Goal: Task Accomplishment & Management: Manage account settings

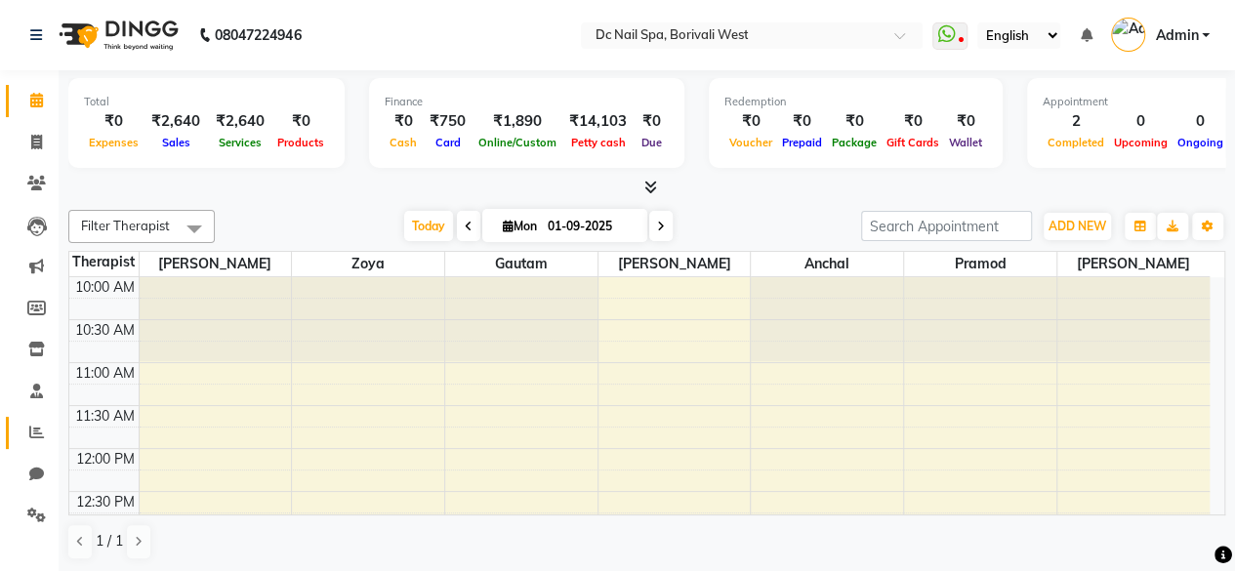
click at [39, 445] on link "Reports" at bounding box center [29, 433] width 47 height 32
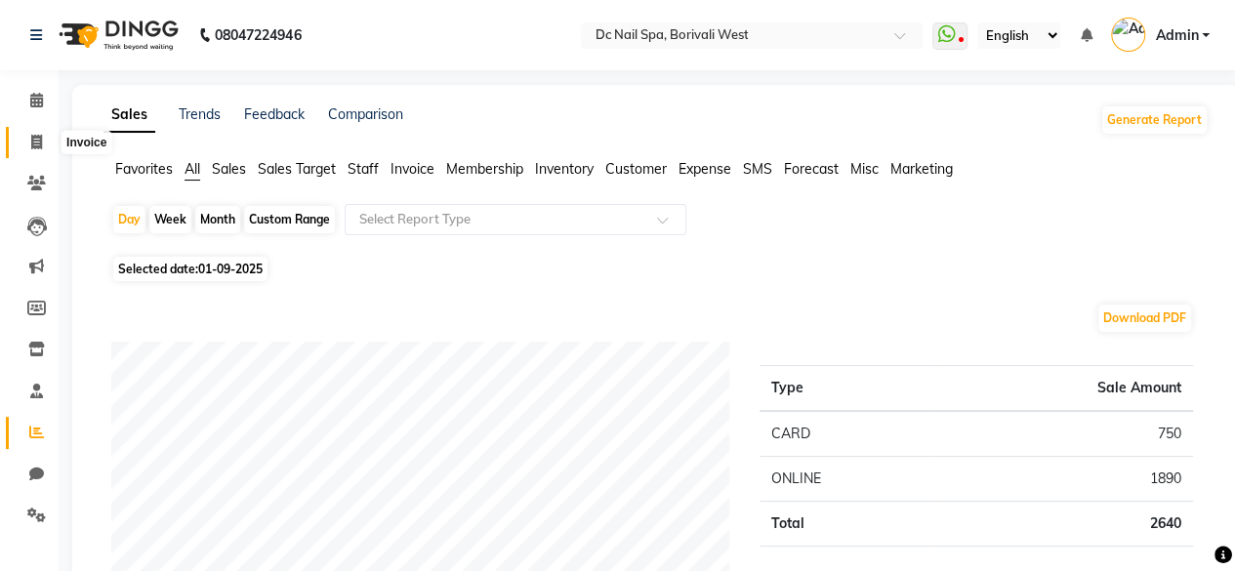
click at [33, 148] on icon at bounding box center [36, 142] width 11 height 15
select select "8056"
select select "service"
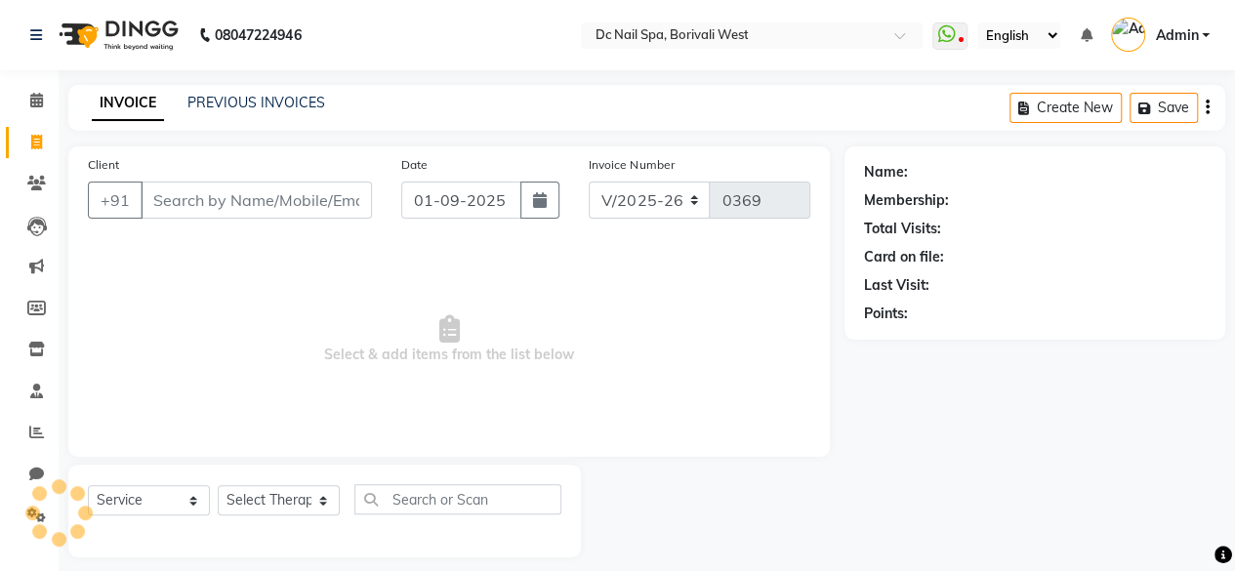
scroll to position [15, 0]
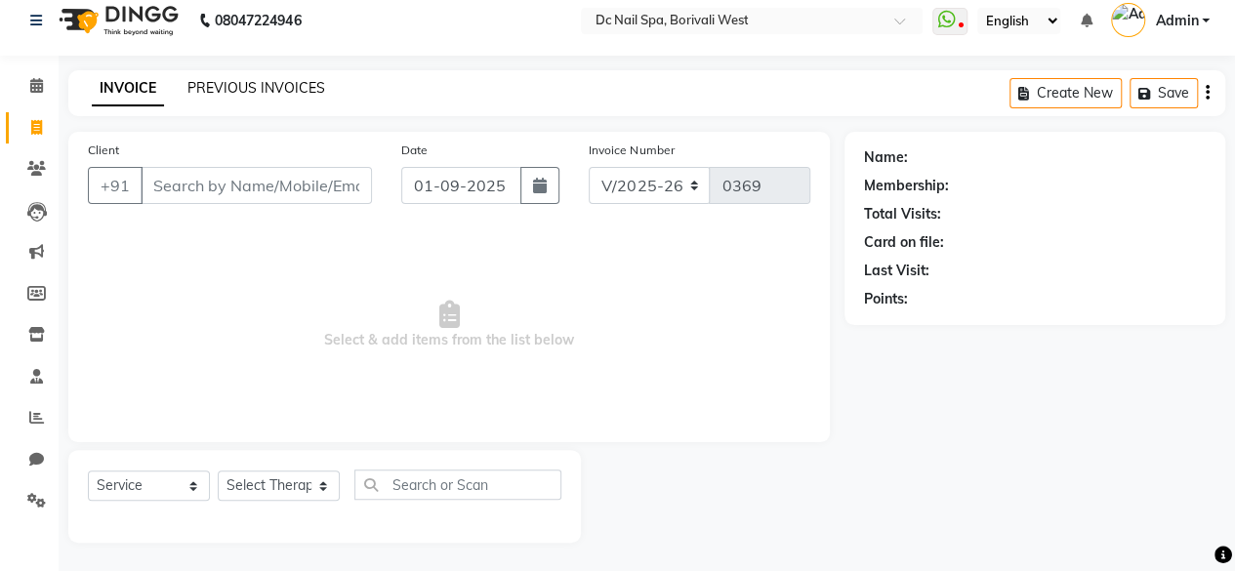
click at [281, 93] on link "PREVIOUS INVOICES" at bounding box center [256, 88] width 138 height 18
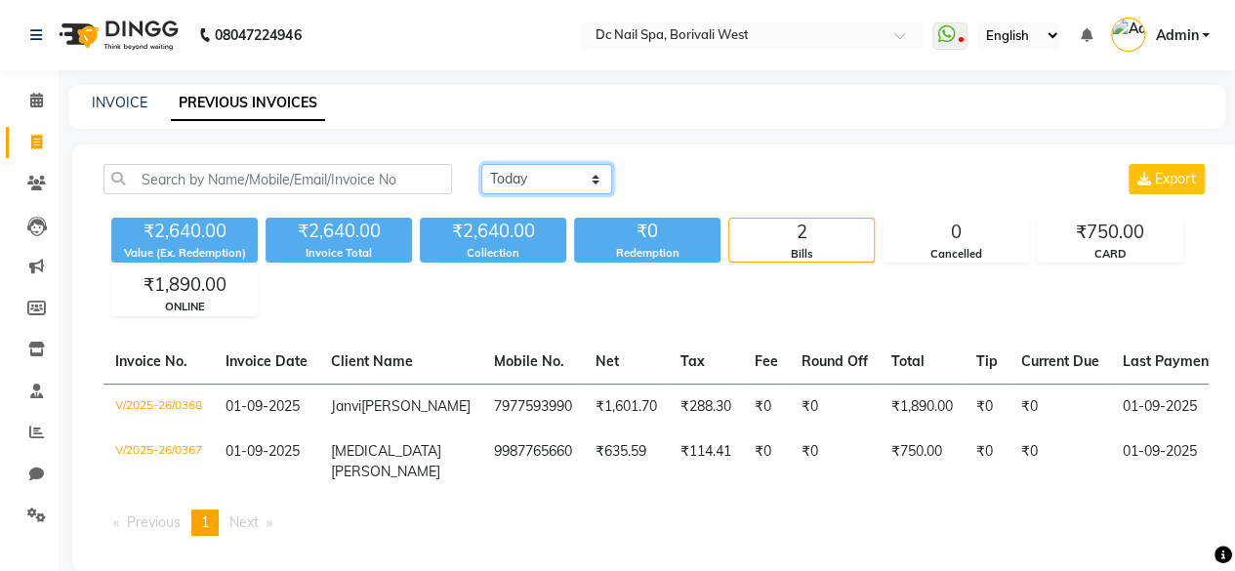
click at [560, 179] on select "Today Yesterday Custom Range" at bounding box center [546, 179] width 131 height 30
select select "yesterday"
click at [481, 164] on select "Today Yesterday Custom Range" at bounding box center [546, 179] width 131 height 30
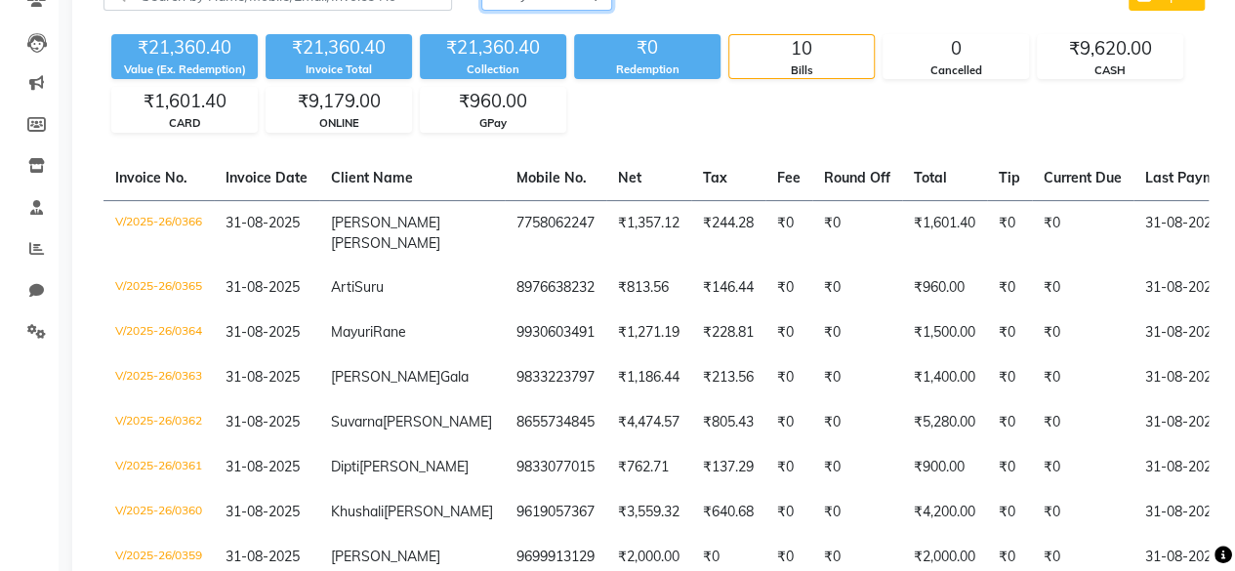
scroll to position [129, 0]
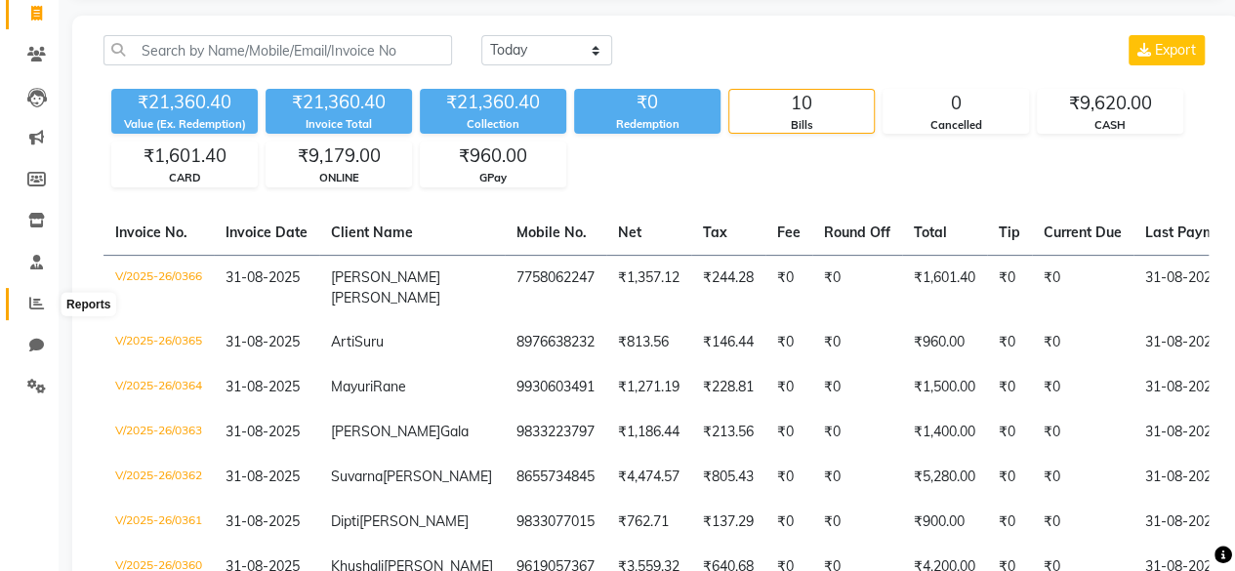
click at [33, 311] on span at bounding box center [37, 304] width 34 height 22
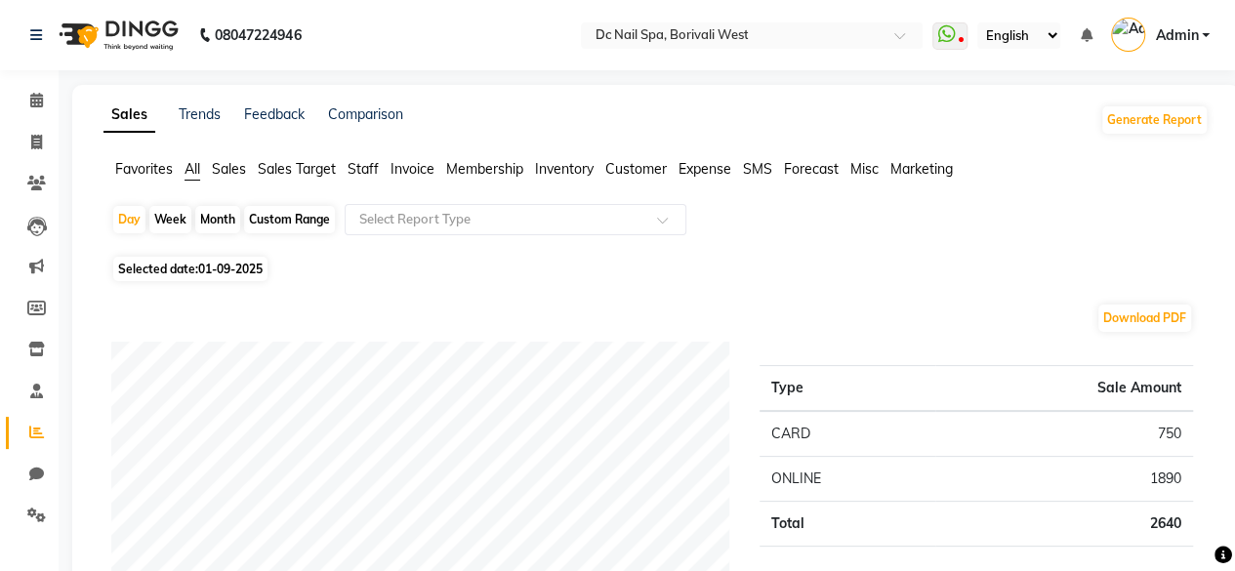
click at [192, 183] on div "Favorites All Sales Sales Target Staff Invoice Membership Inventory Customer Ex…" at bounding box center [656, 177] width 1135 height 37
click at [191, 174] on span "All" at bounding box center [193, 169] width 16 height 18
drag, startPoint x: 186, startPoint y: 159, endPoint x: 194, endPoint y: 171, distance: 14.6
click at [194, 171] on li "All" at bounding box center [193, 169] width 16 height 21
click at [194, 171] on span "All" at bounding box center [193, 169] width 16 height 18
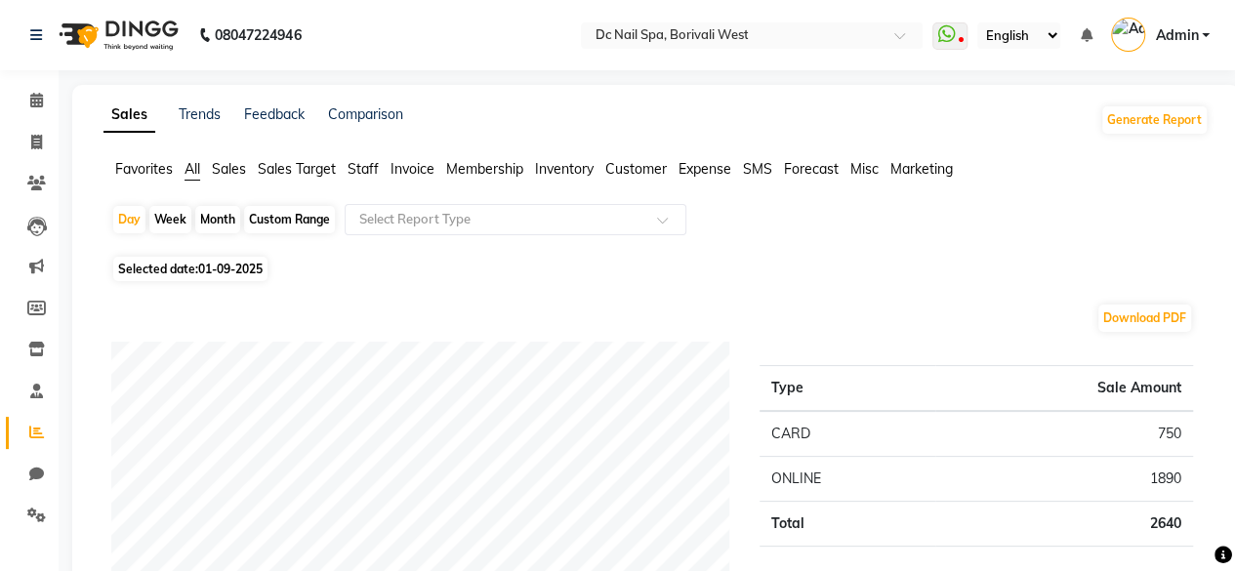
click at [310, 220] on div "Custom Range" at bounding box center [289, 219] width 91 height 27
select select "9"
select select "2025"
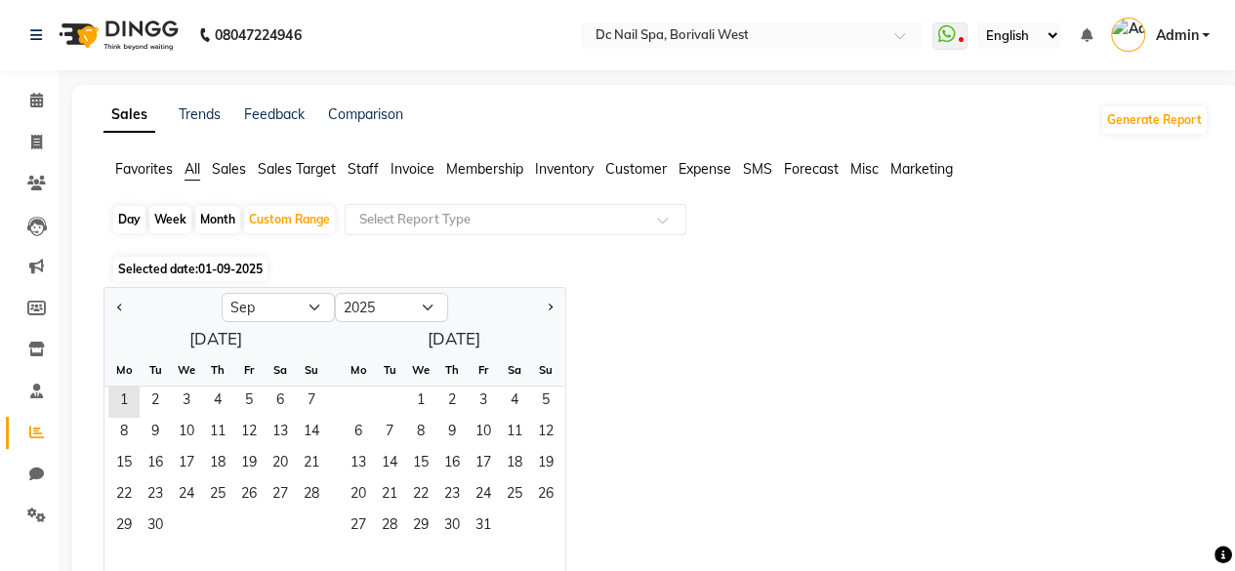
click at [132, 218] on div "Day" at bounding box center [129, 219] width 32 height 27
select select "9"
select select "2025"
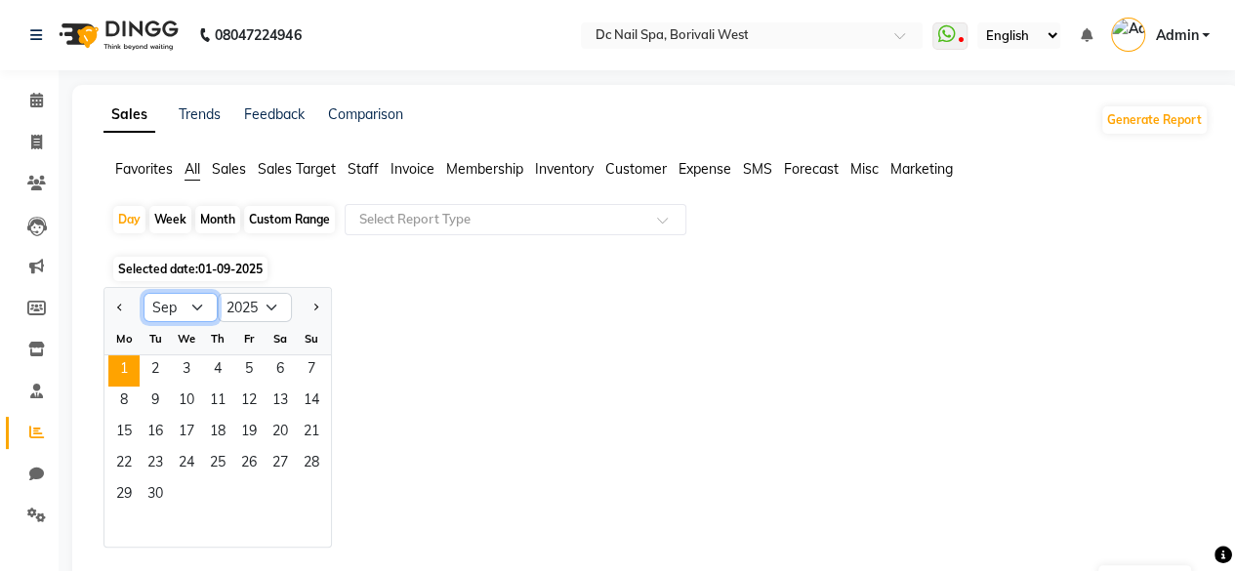
click at [200, 310] on select "Jan Feb Mar Apr May Jun Jul Aug Sep Oct Nov Dec" at bounding box center [181, 307] width 74 height 29
select select "8"
click at [144, 293] on select "Jan Feb Mar Apr May Jun Jul Aug Sep Oct Nov Dec" at bounding box center [181, 307] width 74 height 29
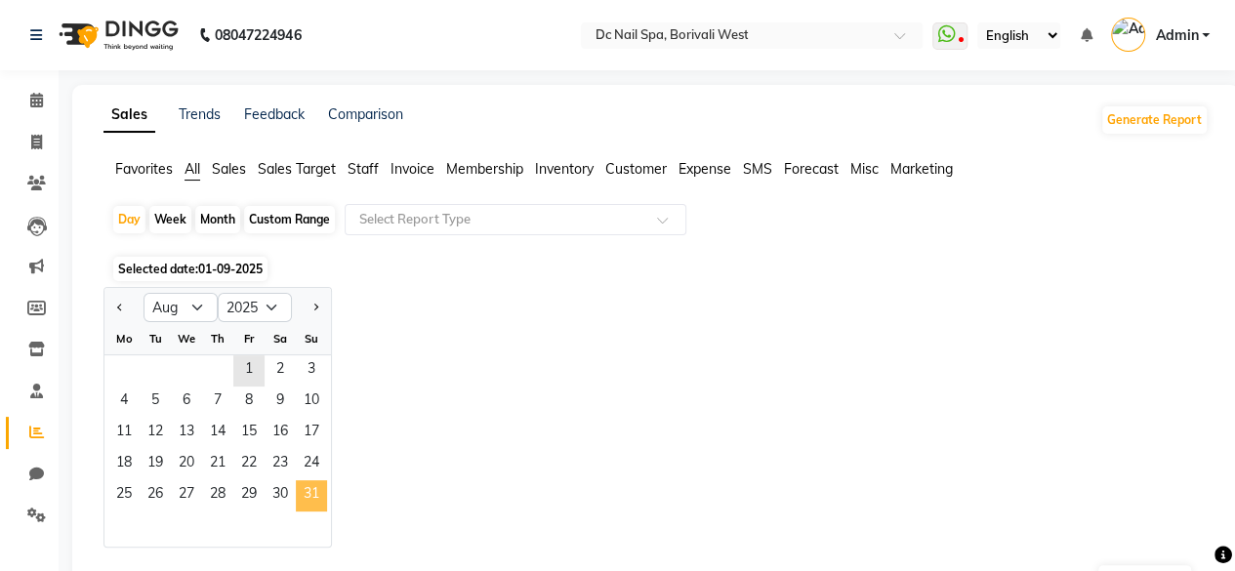
click at [315, 490] on span "31" at bounding box center [311, 495] width 31 height 31
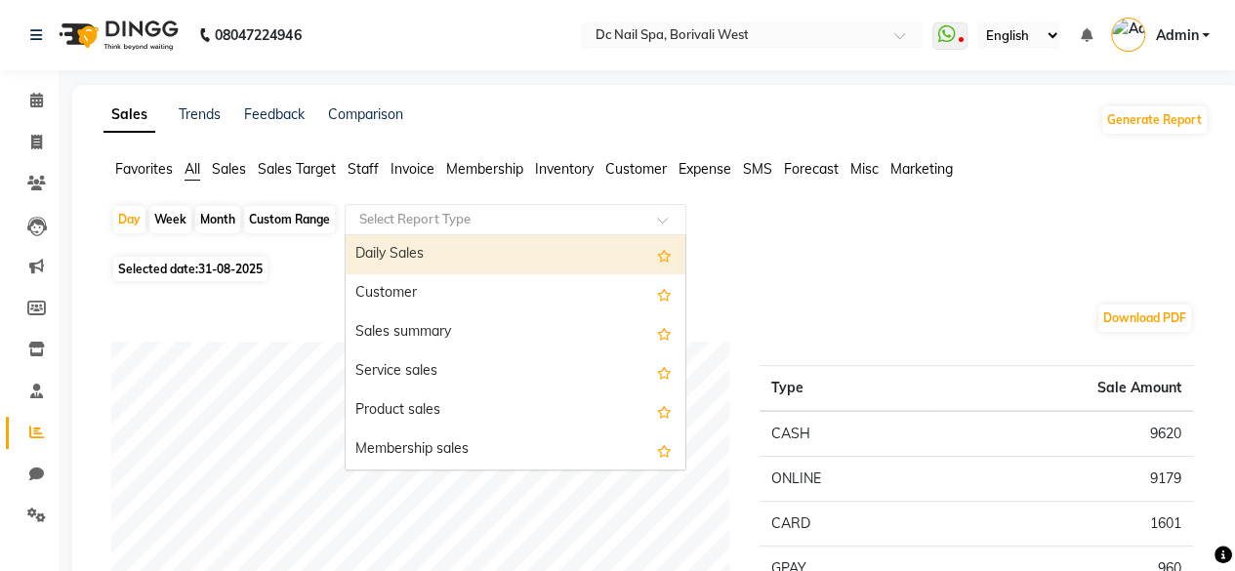
click at [540, 223] on input "text" at bounding box center [495, 220] width 281 height 20
click at [539, 219] on input "text" at bounding box center [495, 220] width 281 height 20
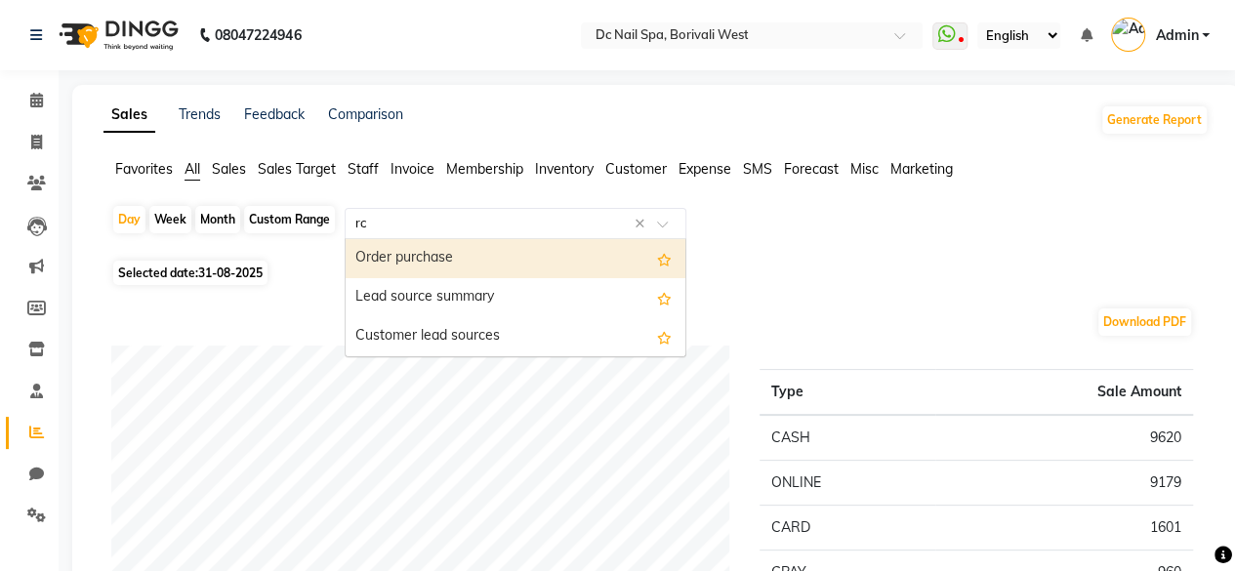
type input "r"
type input "expen"
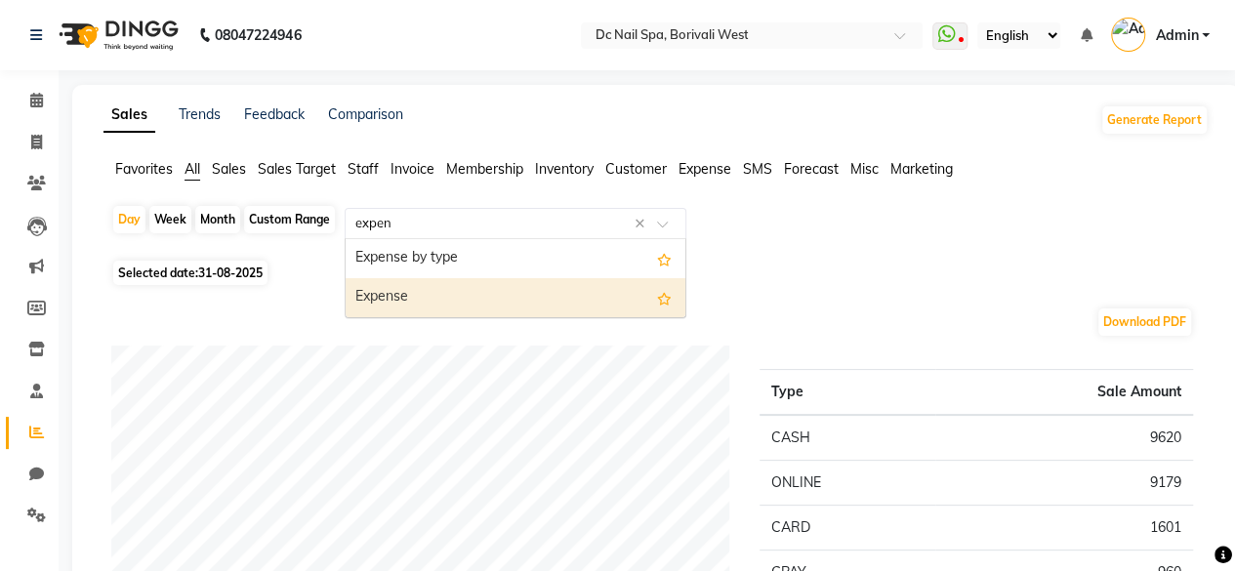
click at [436, 284] on div "Expense" at bounding box center [516, 297] width 340 height 39
select select "filtered_report"
select select "csv"
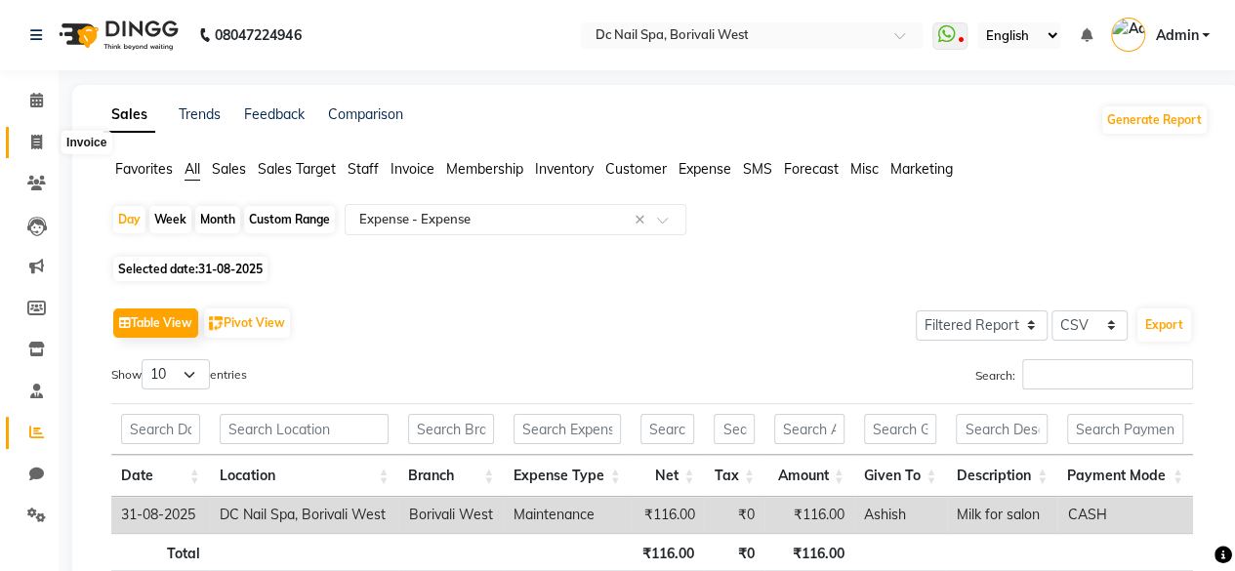
click at [37, 141] on icon at bounding box center [36, 142] width 11 height 15
select select "8056"
select select "service"
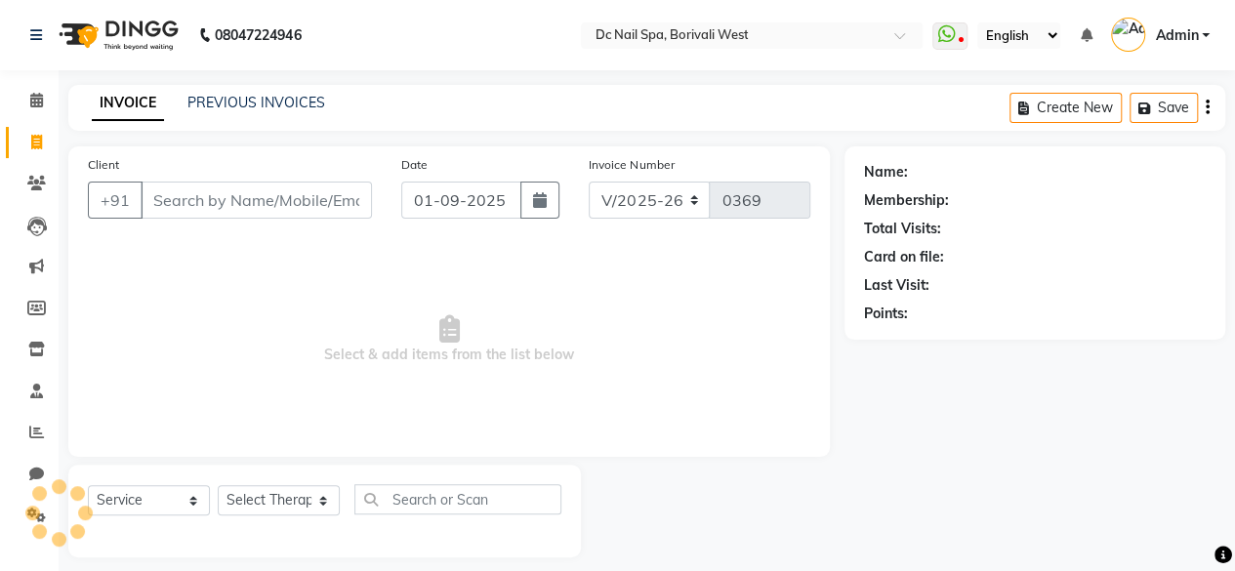
scroll to position [15, 0]
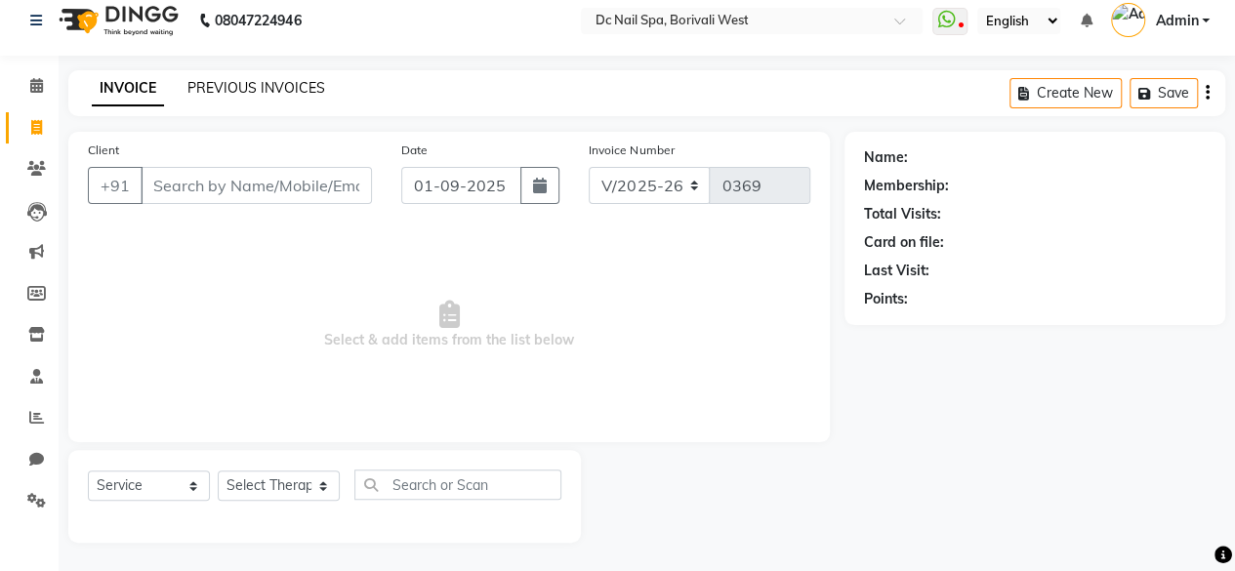
click at [301, 82] on link "PREVIOUS INVOICES" at bounding box center [256, 88] width 138 height 18
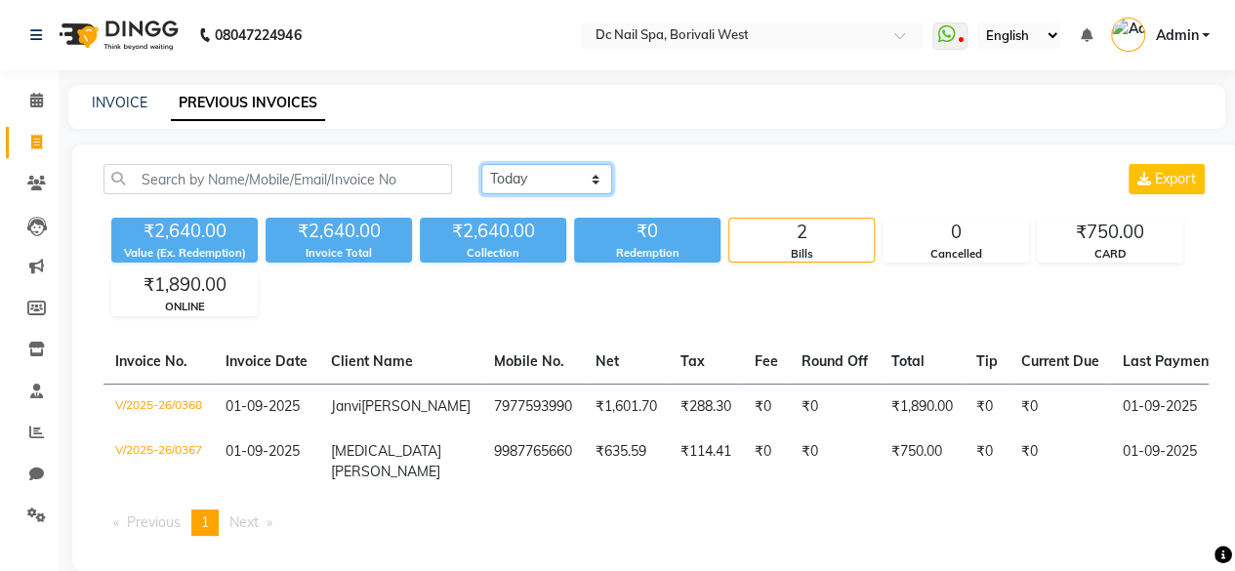
click at [535, 171] on select "Today Yesterday Custom Range" at bounding box center [546, 179] width 131 height 30
select select "range"
click at [481, 164] on select "Today Yesterday Custom Range" at bounding box center [546, 179] width 131 height 30
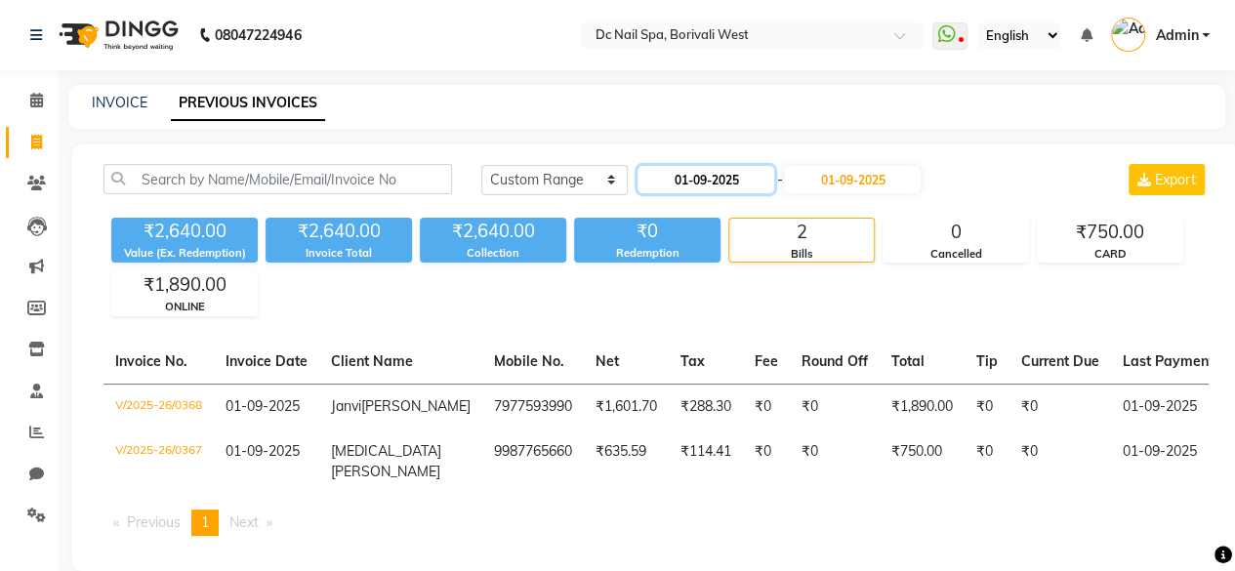
click at [727, 176] on input "01-09-2025" at bounding box center [706, 179] width 137 height 27
select select "9"
select select "2025"
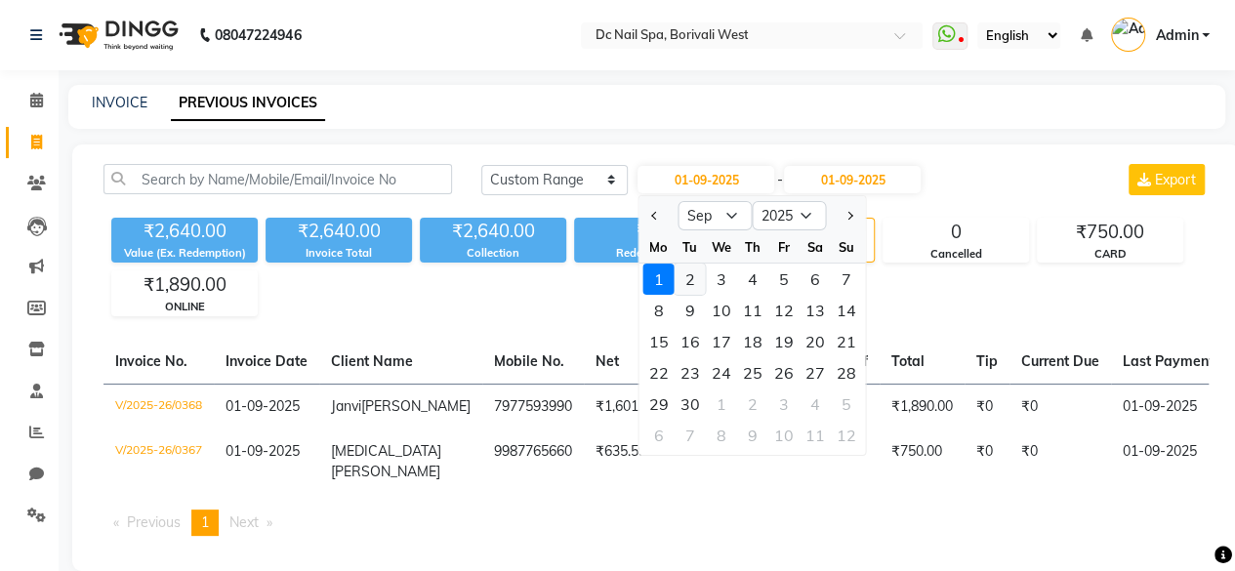
click at [695, 284] on div "2" at bounding box center [690, 279] width 31 height 31
type input "02-09-2025"
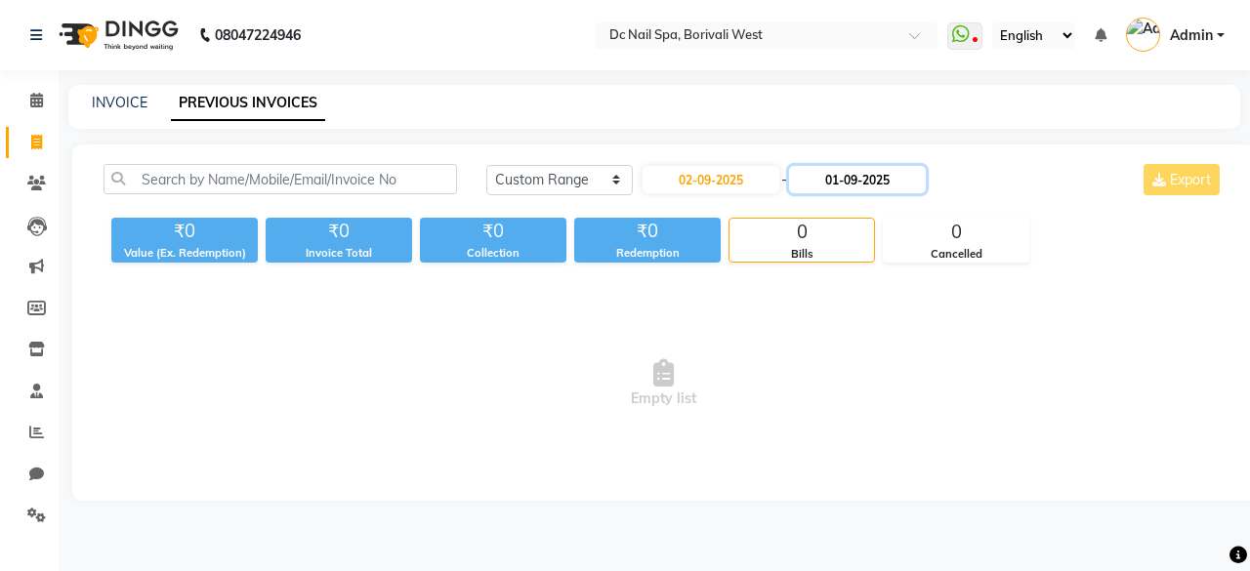
click at [867, 185] on input "01-09-2025" at bounding box center [857, 179] width 137 height 27
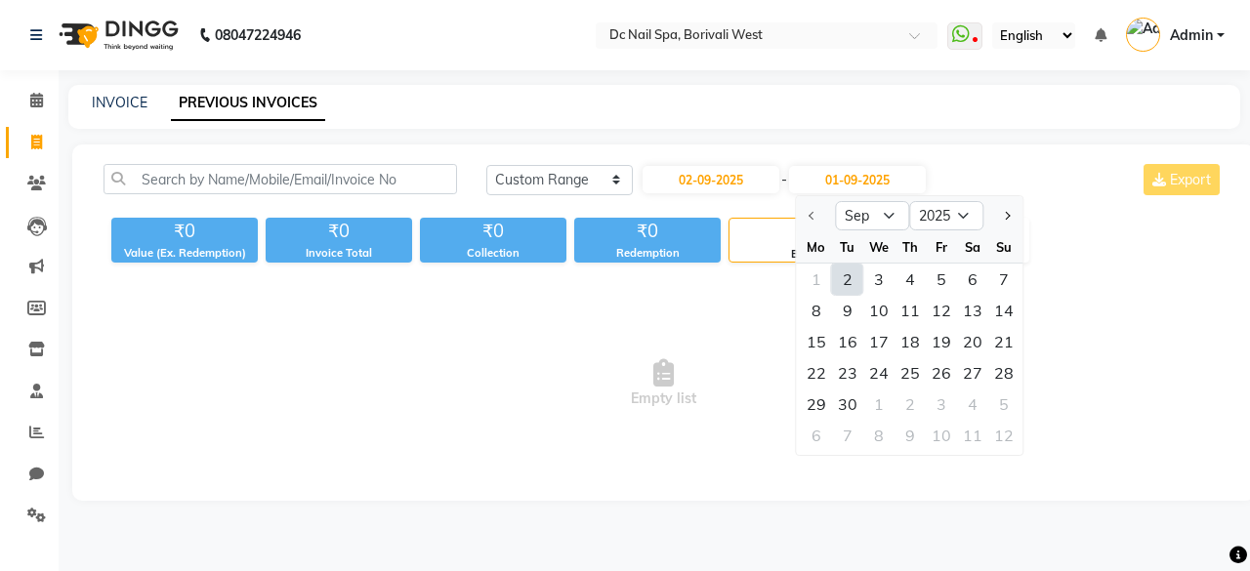
click at [852, 278] on div "2" at bounding box center [847, 279] width 31 height 31
type input "02-09-2025"
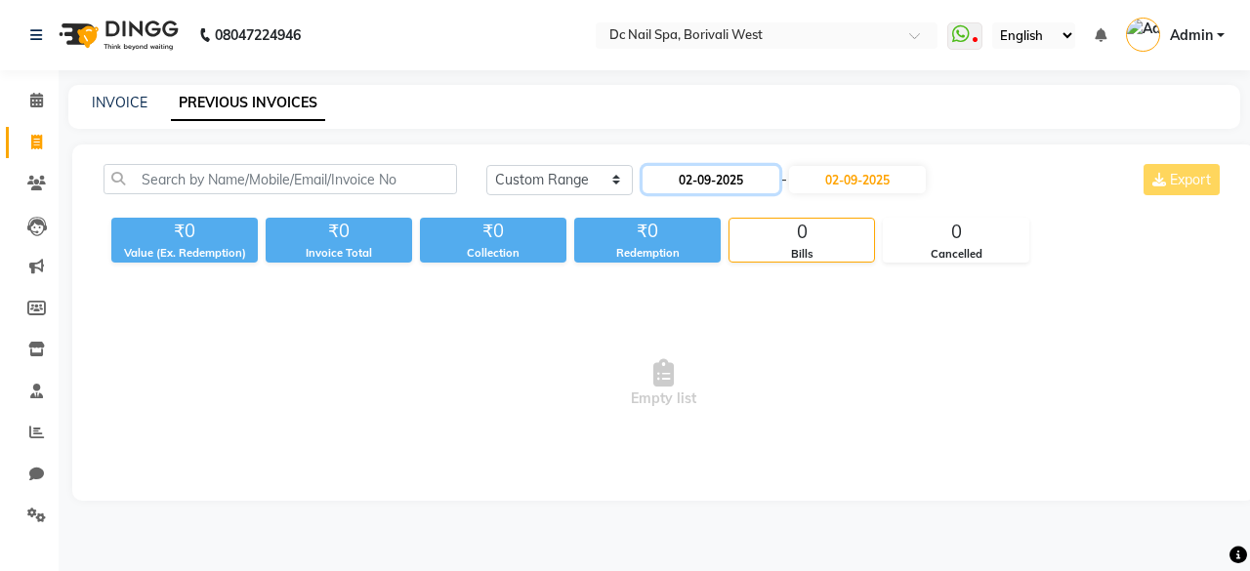
click at [711, 172] on input "02-09-2025" at bounding box center [710, 179] width 137 height 27
select select "9"
select select "2025"
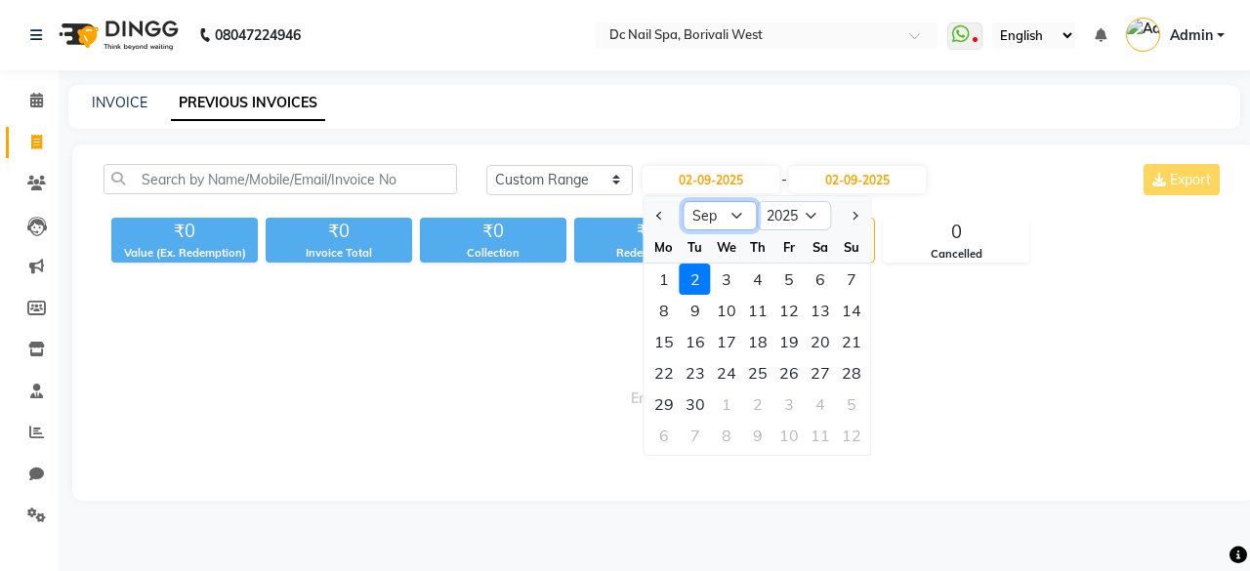
click at [737, 210] on select "Jan Feb Mar Apr May Jun Jul Aug Sep Oct Nov Dec" at bounding box center [720, 215] width 74 height 29
select select "8"
click at [683, 201] on select "Jan Feb Mar Apr May Jun Jul Aug Sep Oct Nov Dec" at bounding box center [720, 215] width 74 height 29
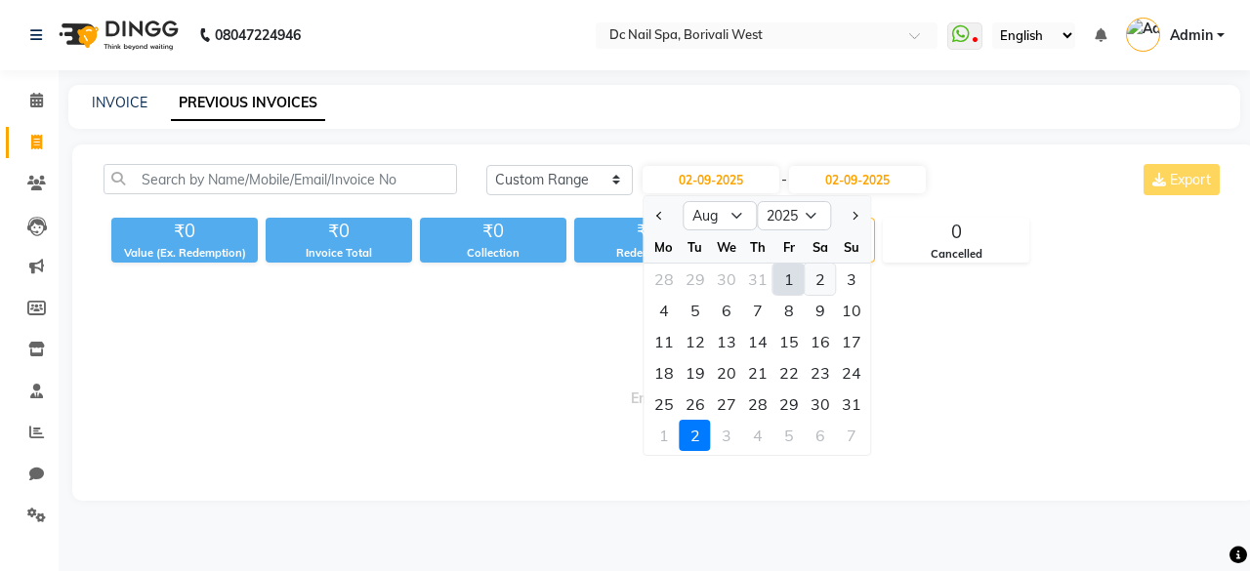
click at [818, 280] on div "2" at bounding box center [820, 279] width 31 height 31
type input "02-08-2025"
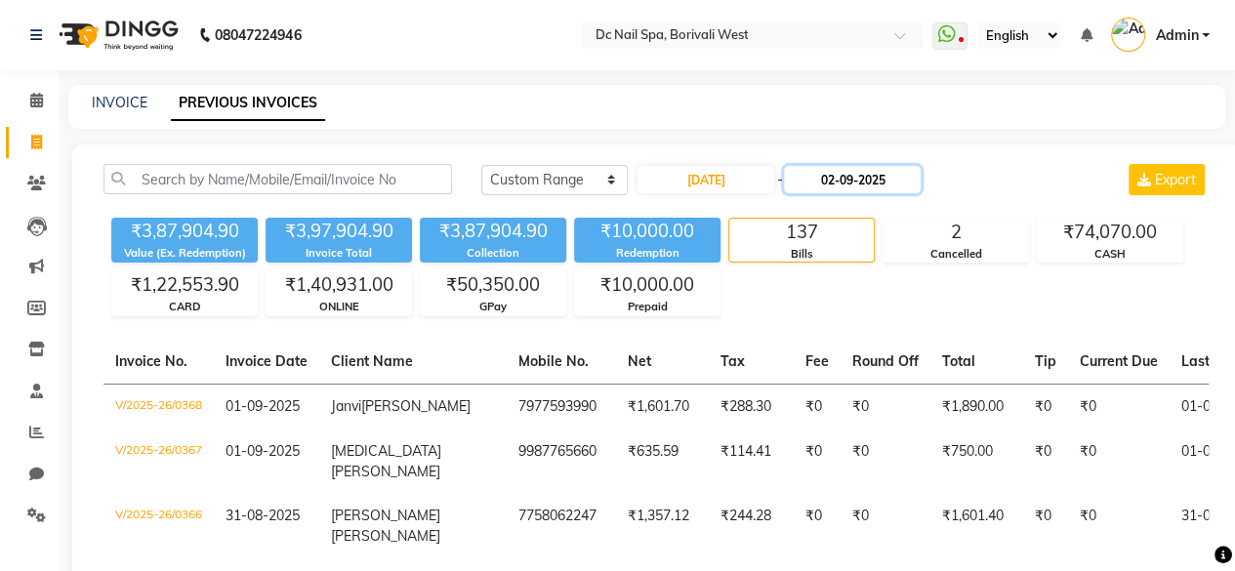
click at [898, 179] on input "02-09-2025" at bounding box center [852, 179] width 137 height 27
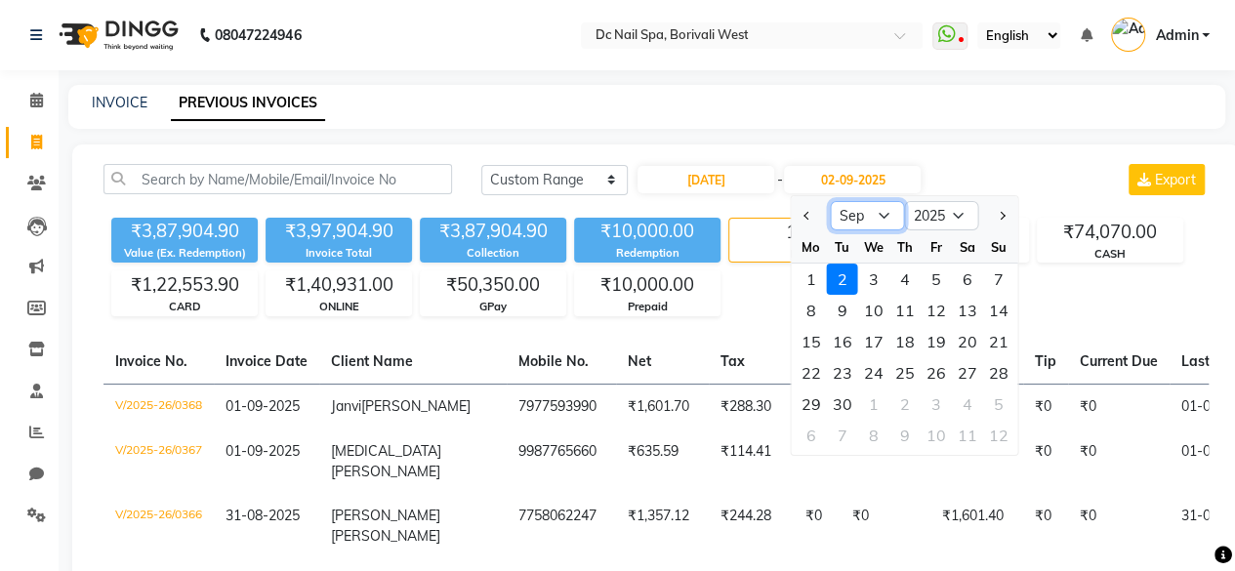
click at [870, 212] on select "Aug Sep Oct Nov Dec" at bounding box center [868, 215] width 74 height 29
select select "8"
click at [831, 201] on select "Aug Sep Oct Nov Dec" at bounding box center [868, 215] width 74 height 29
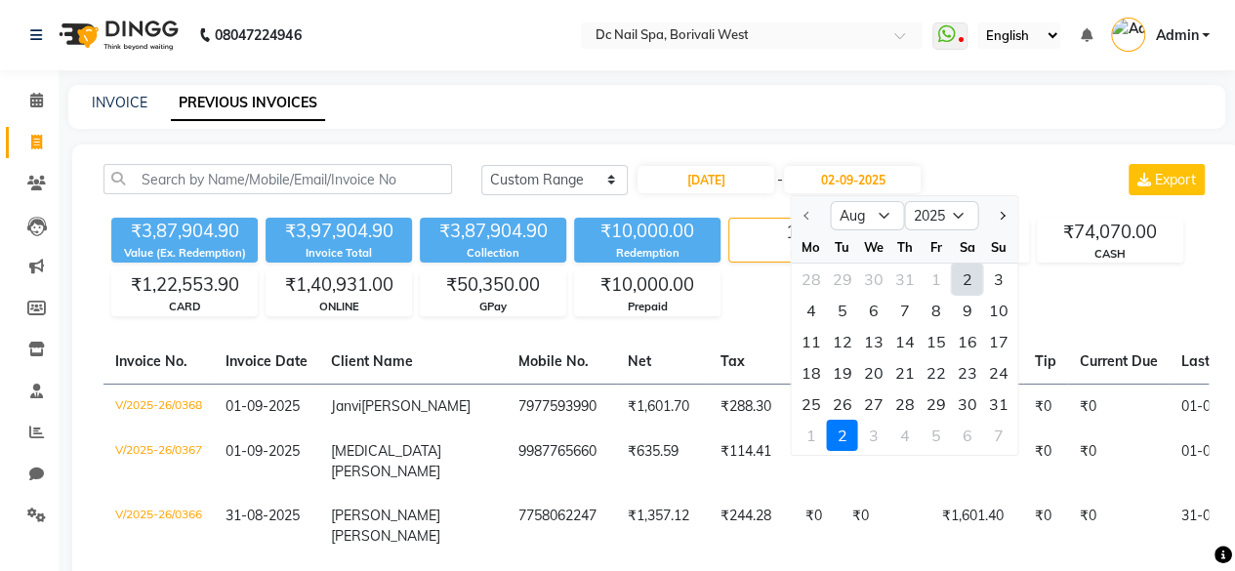
click at [976, 284] on div "2" at bounding box center [967, 279] width 31 height 31
type input "02-08-2025"
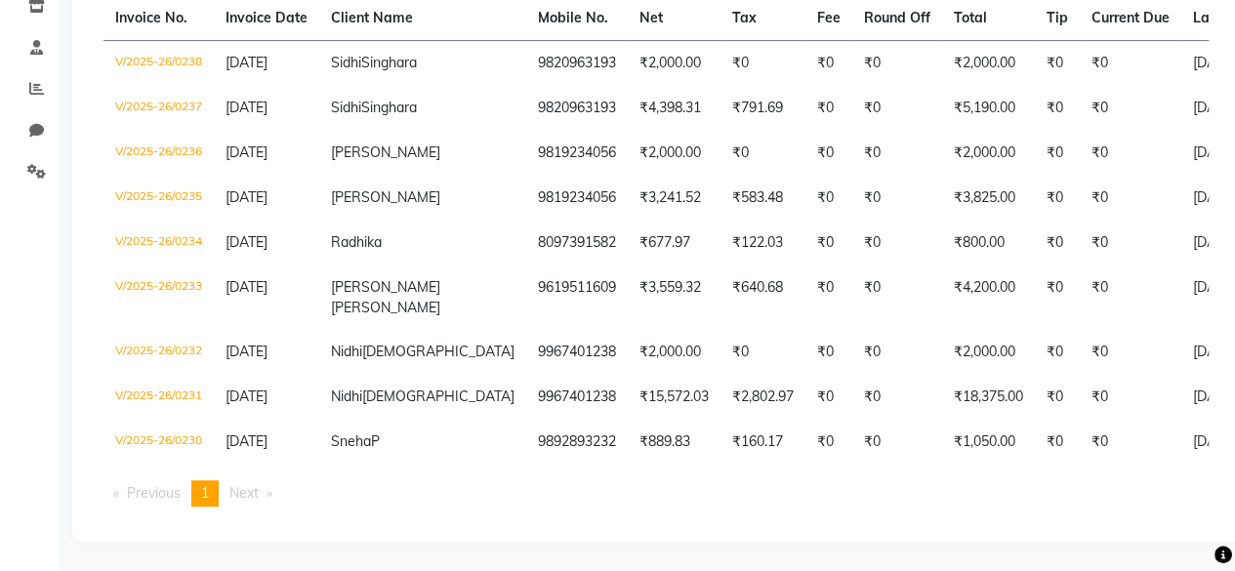
click at [1211, 450] on div "Invoice No. Invoice Date Client Name Mobile No. Net Tax Fee Round Off Total Tip…" at bounding box center [656, 259] width 1129 height 526
drag, startPoint x: 1211, startPoint y: 450, endPoint x: 1198, endPoint y: 457, distance: 14.4
click at [1198, 457] on div "Invoice No. Invoice Date Client Name Mobile No. Net Tax Fee Round Off Total Tip…" at bounding box center [656, 259] width 1129 height 526
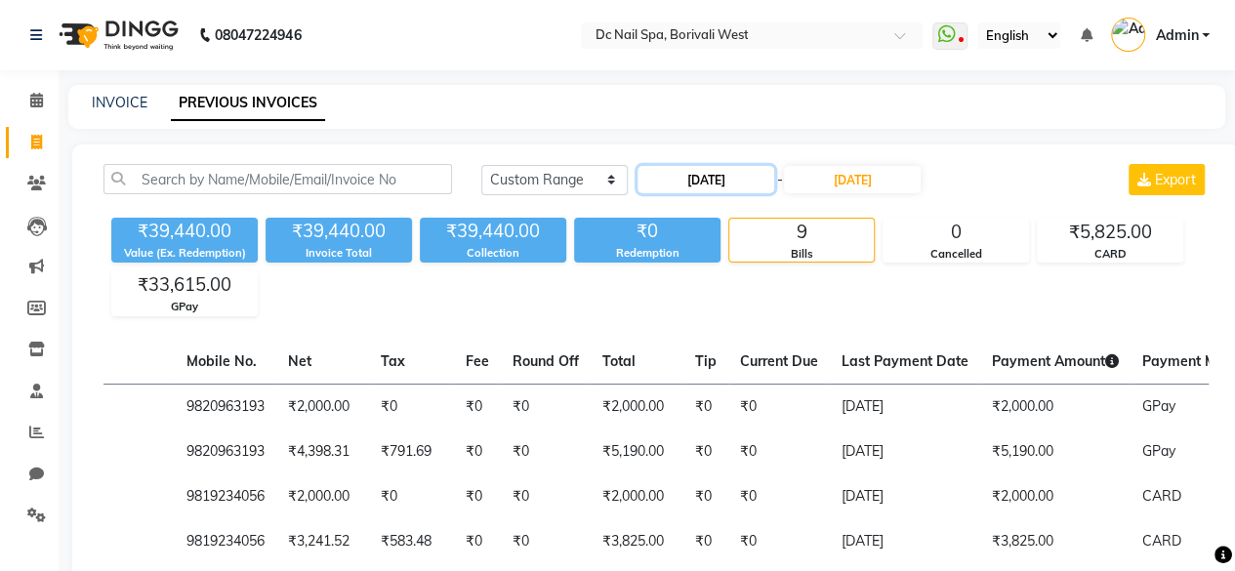
click at [693, 175] on input "02-08-2025" at bounding box center [706, 179] width 137 height 27
select select "8"
select select "2025"
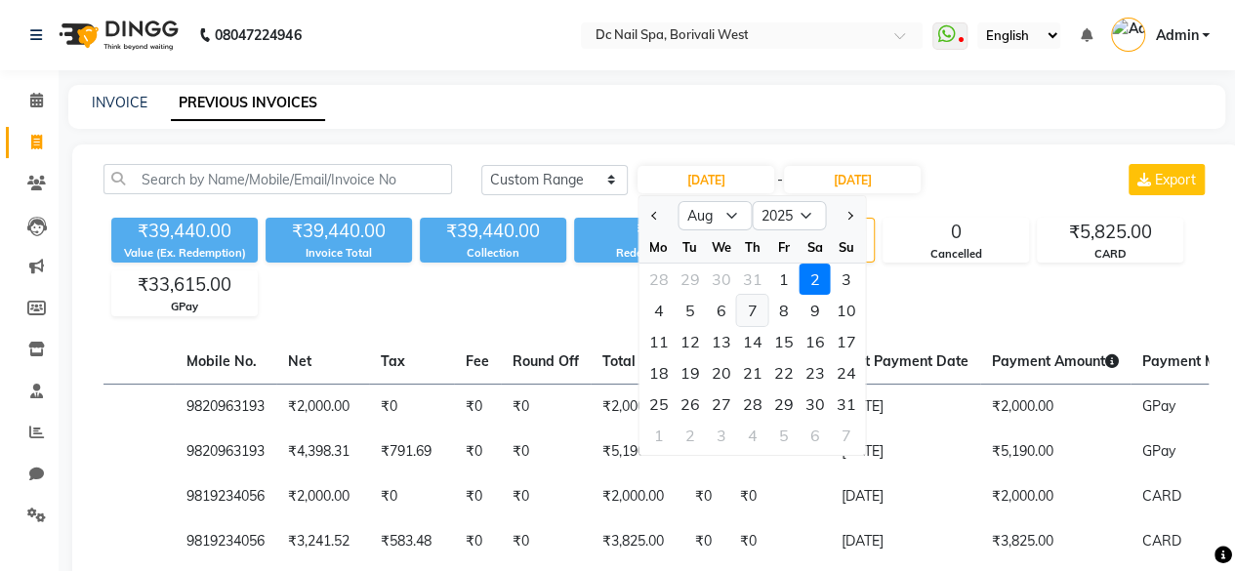
click at [758, 310] on div "7" at bounding box center [752, 310] width 31 height 31
type input "07-08-2025"
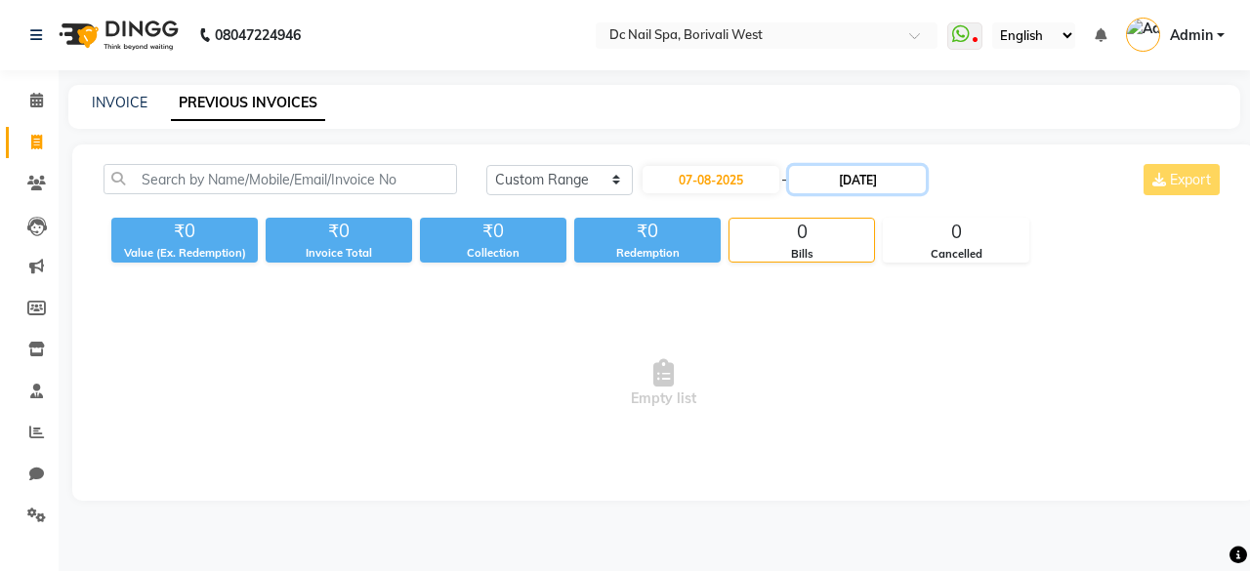
click at [861, 178] on input "02-08-2025" at bounding box center [857, 179] width 137 height 27
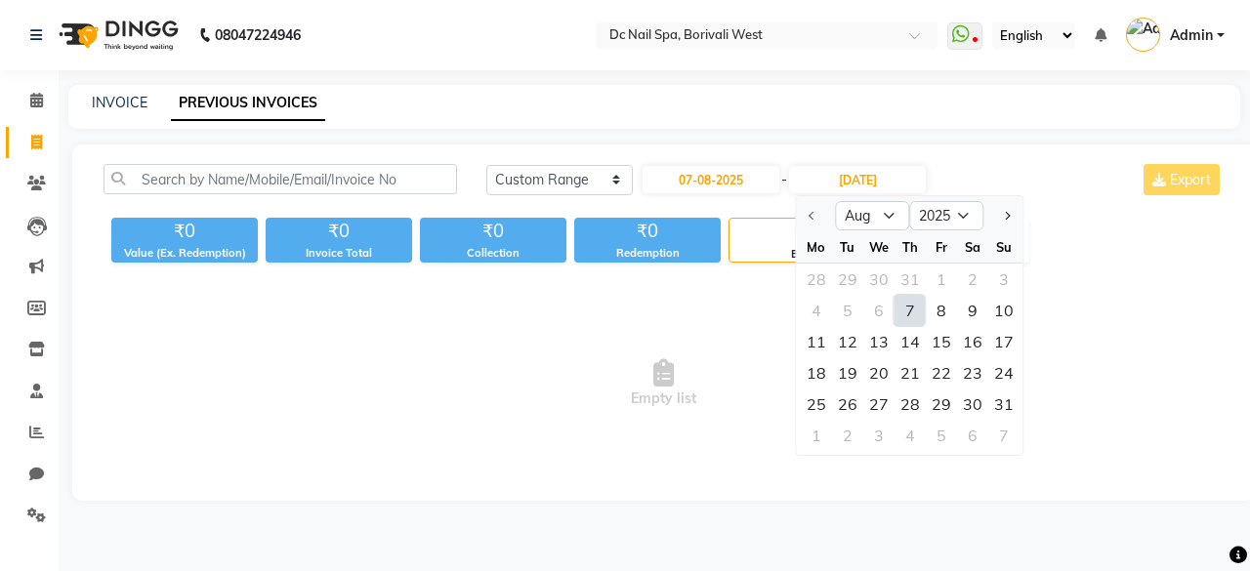
click at [912, 308] on div "7" at bounding box center [909, 310] width 31 height 31
type input "07-08-2025"
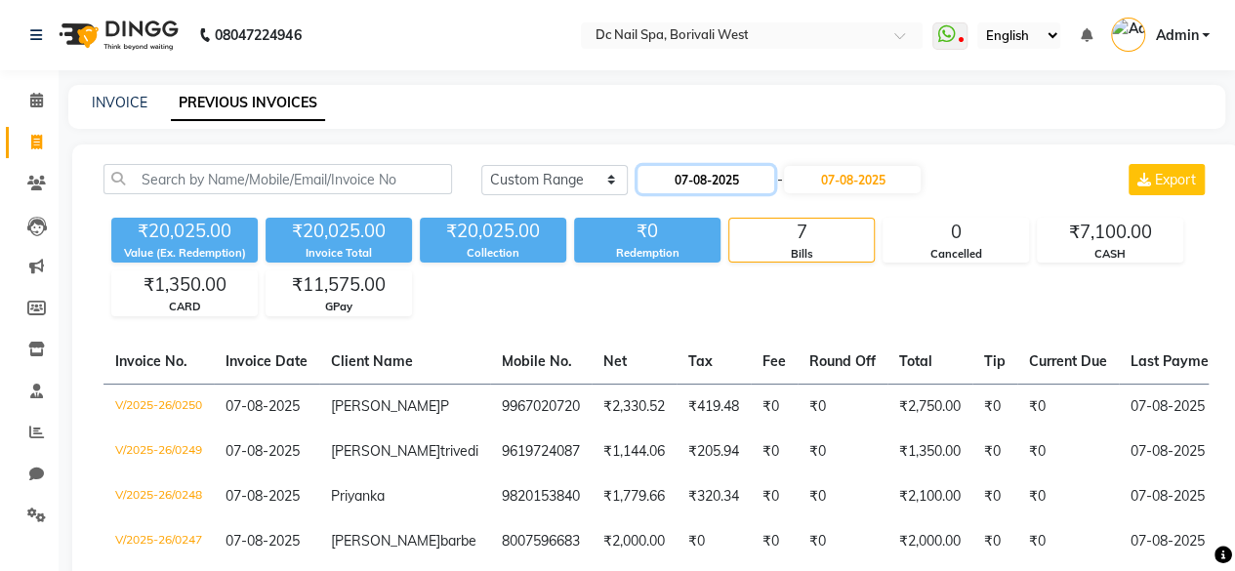
click at [721, 177] on input "07-08-2025" at bounding box center [706, 179] width 137 height 27
select select "8"
select select "2025"
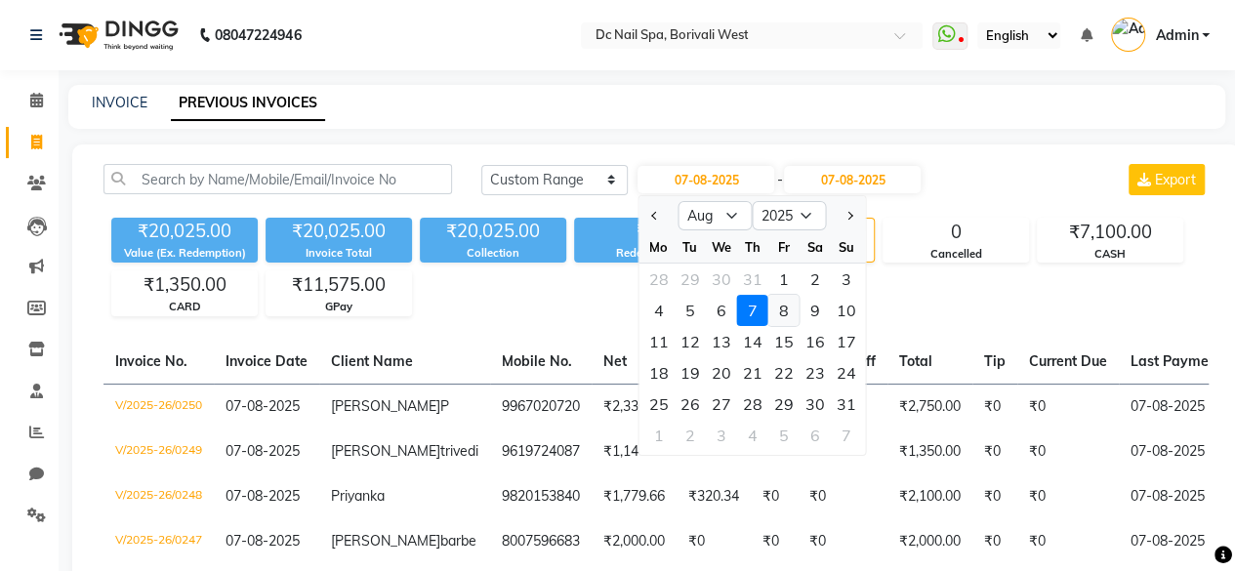
click at [785, 303] on div "8" at bounding box center [783, 310] width 31 height 31
type input "08-08-2025"
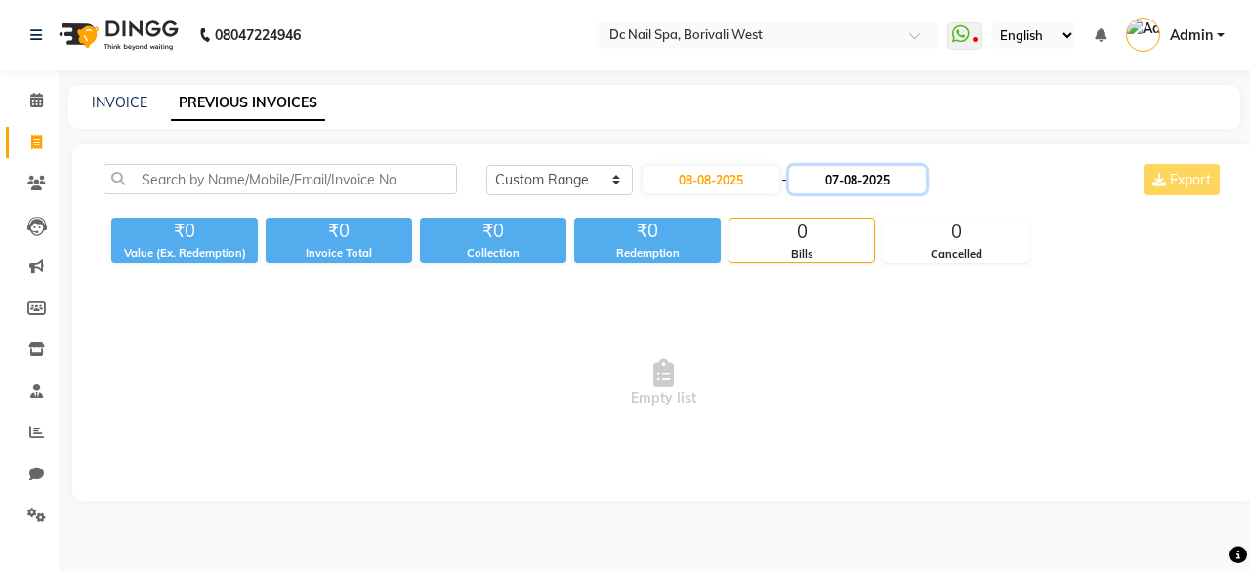
click at [885, 184] on input "07-08-2025" at bounding box center [857, 179] width 137 height 27
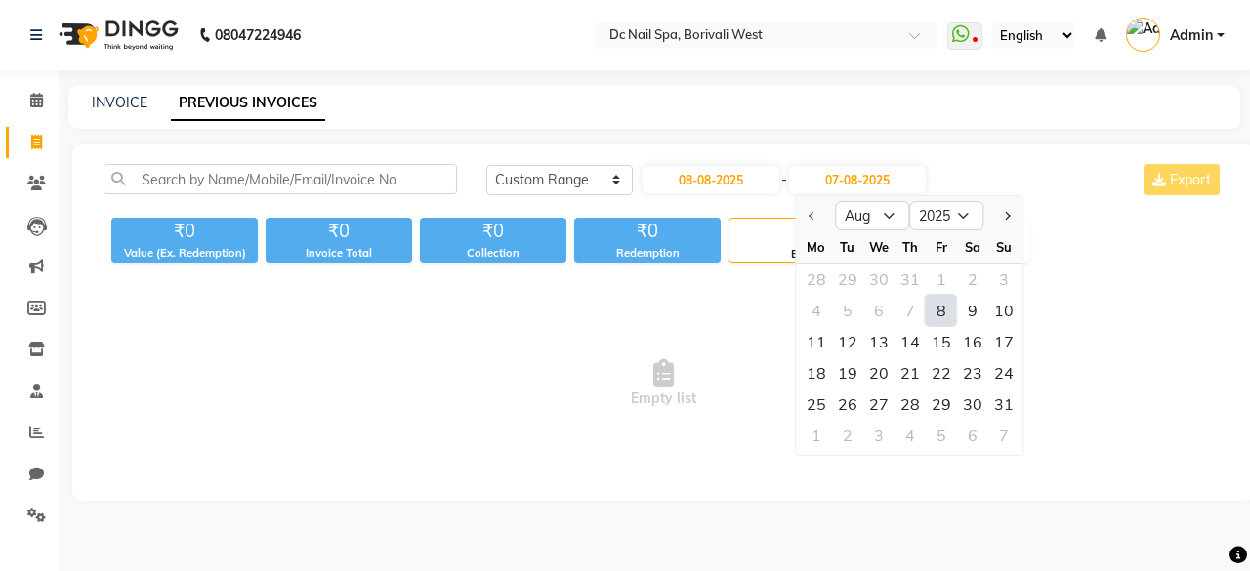
click at [940, 309] on div "8" at bounding box center [941, 310] width 31 height 31
type input "08-08-2025"
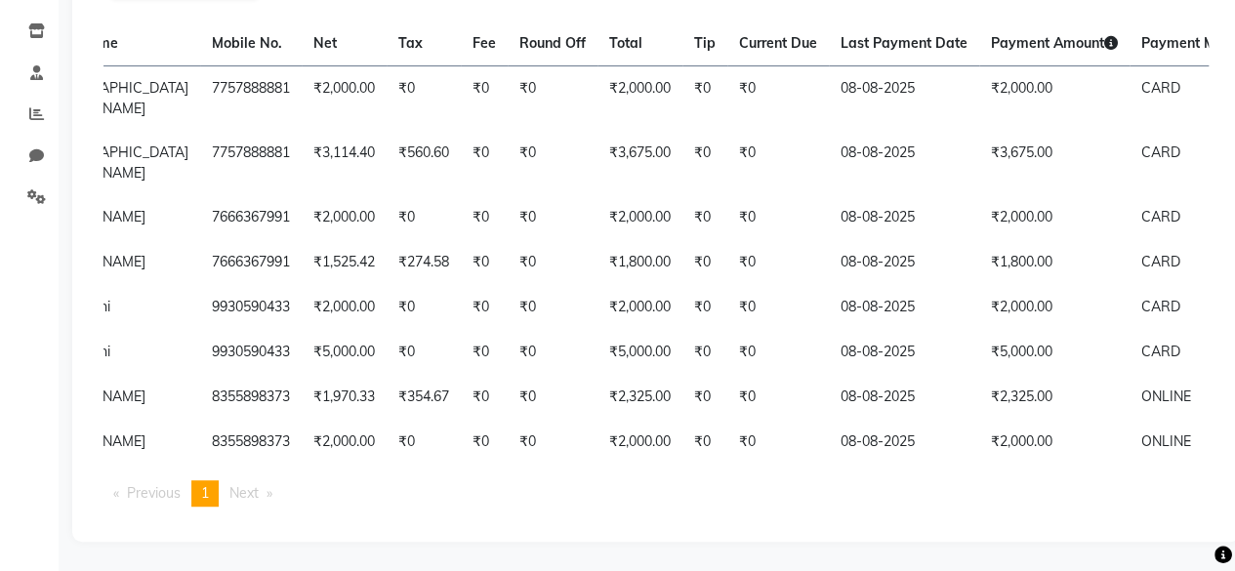
scroll to position [0, 312]
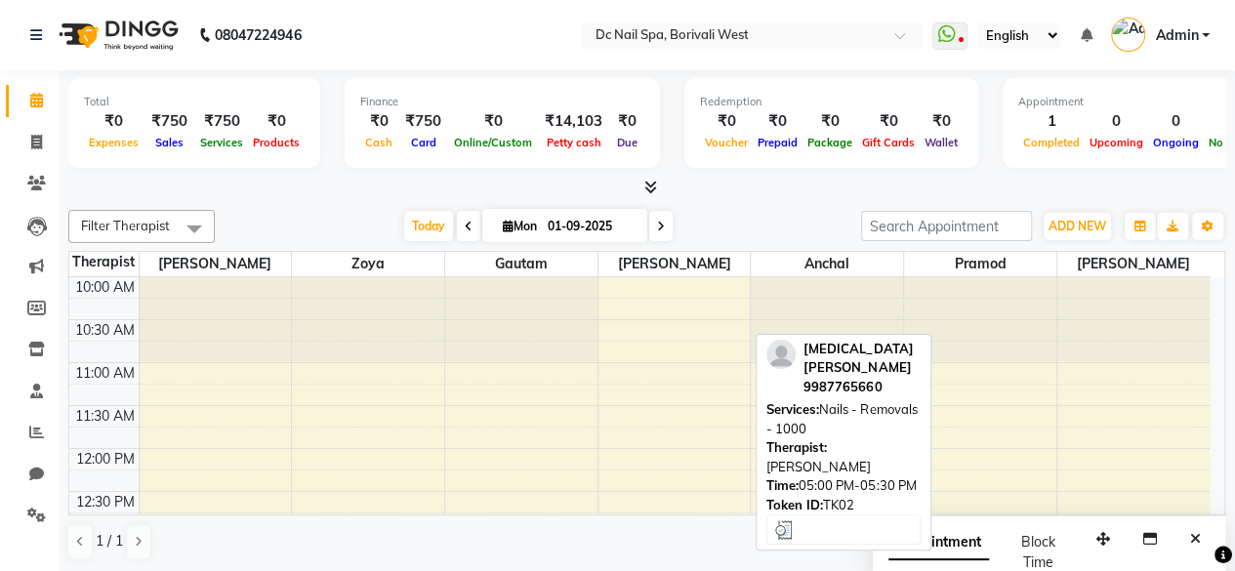
scroll to position [565, 0]
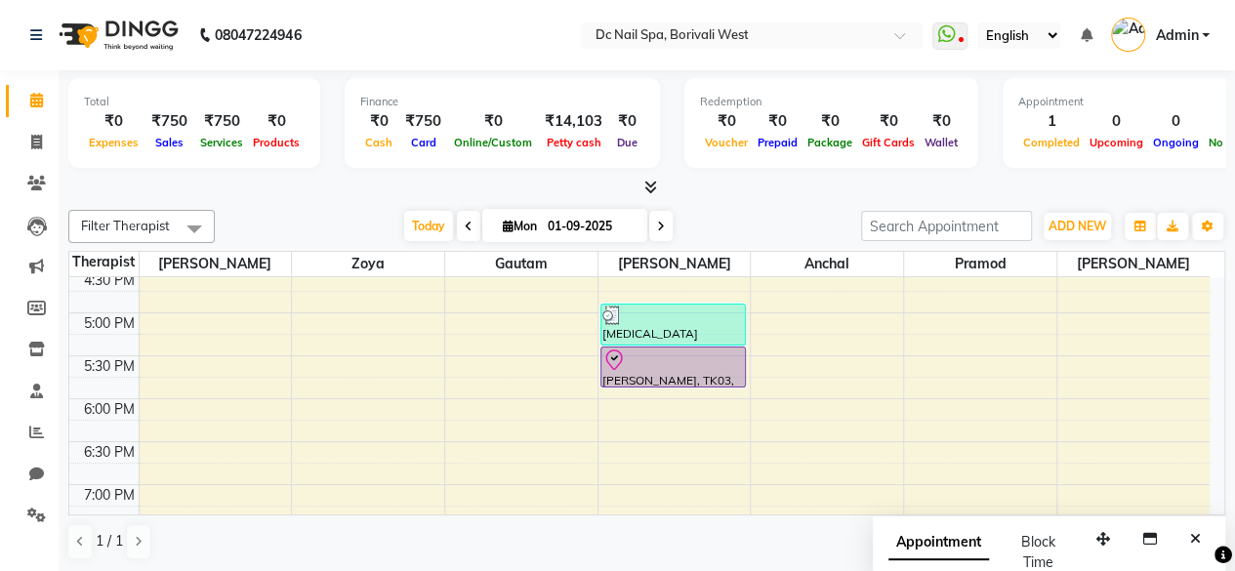
click at [774, 192] on div at bounding box center [646, 188] width 1157 height 21
click at [564, 218] on input "01-09-2025" at bounding box center [591, 226] width 98 height 29
select select "9"
select select "2025"
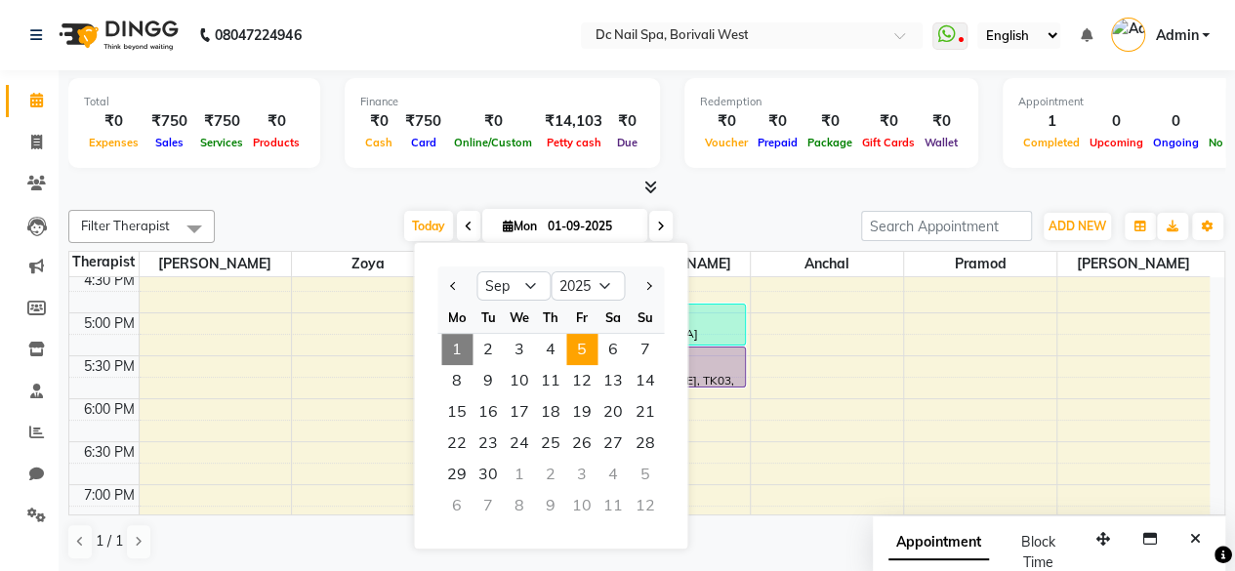
click at [589, 344] on span "5" at bounding box center [581, 349] width 31 height 31
type input "[DATE]"
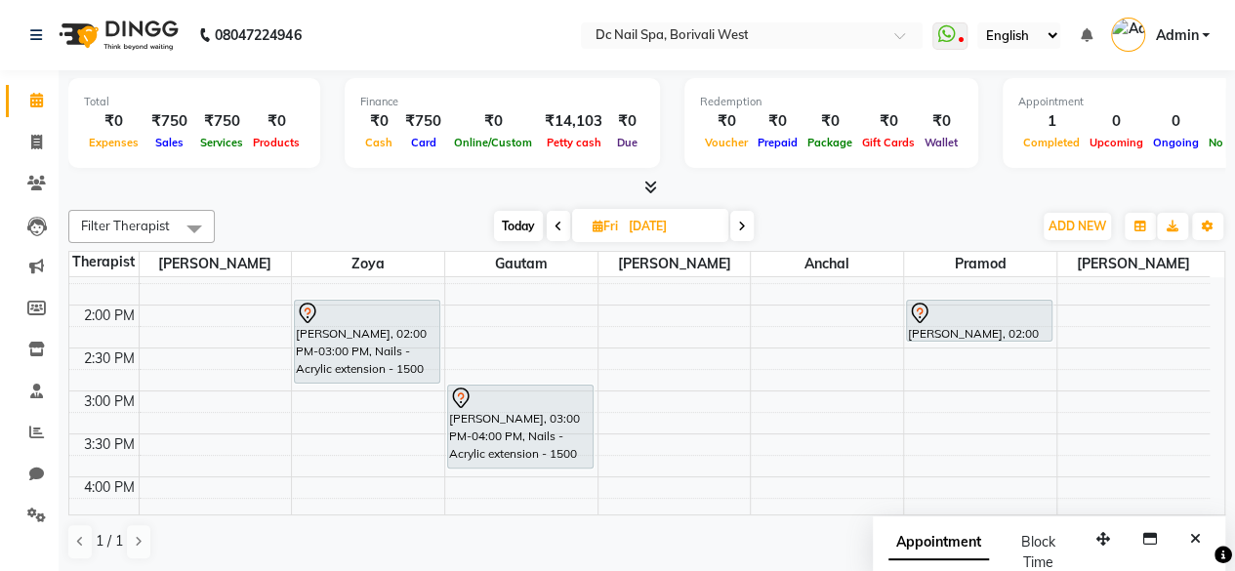
scroll to position [311, 0]
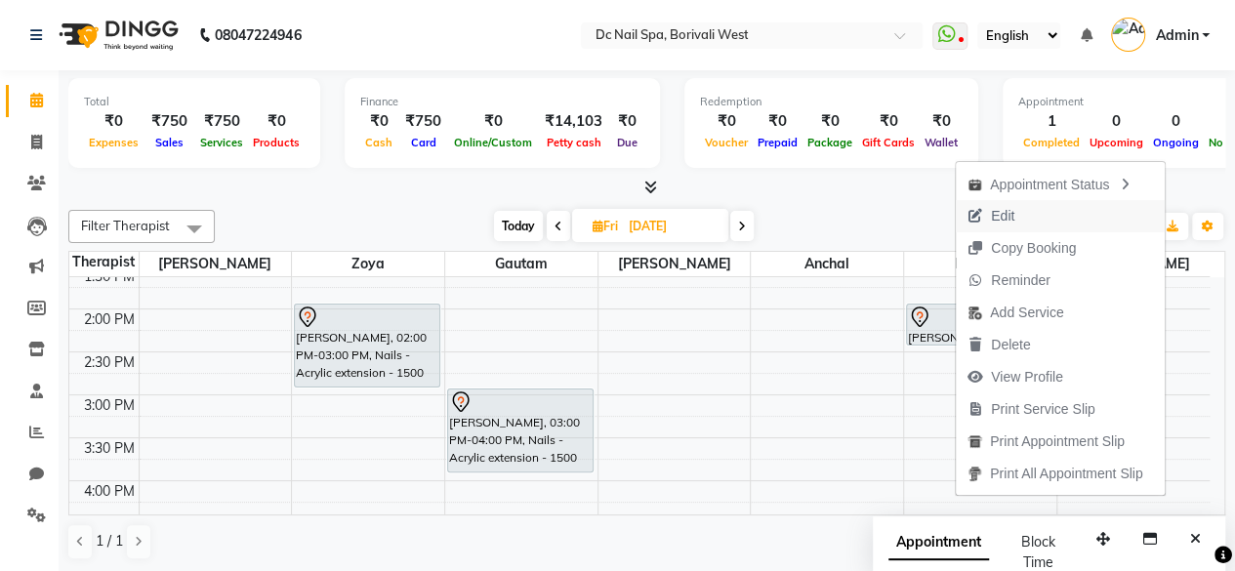
click at [1023, 221] on span "Edit" at bounding box center [991, 216] width 70 height 32
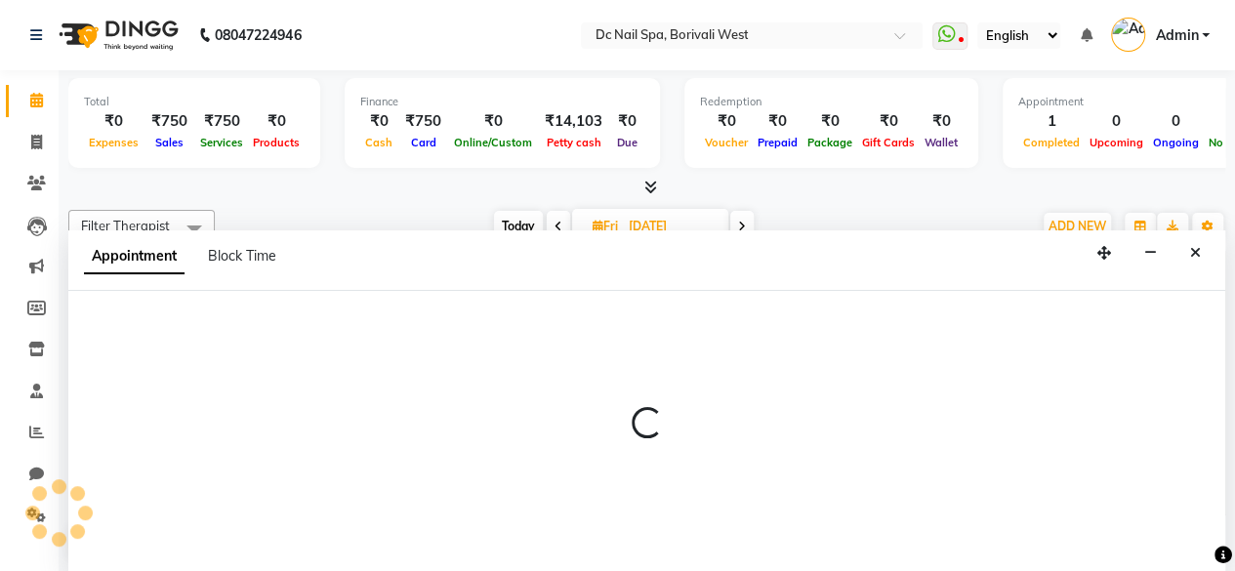
select select "tentative"
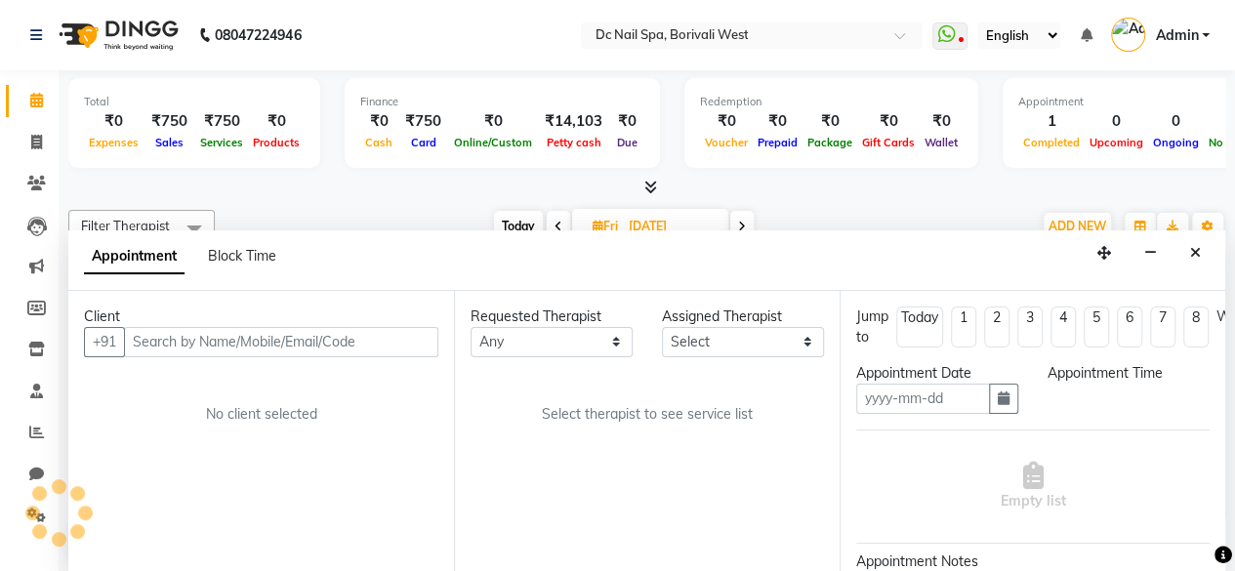
scroll to position [0, 0]
type input "[DATE]"
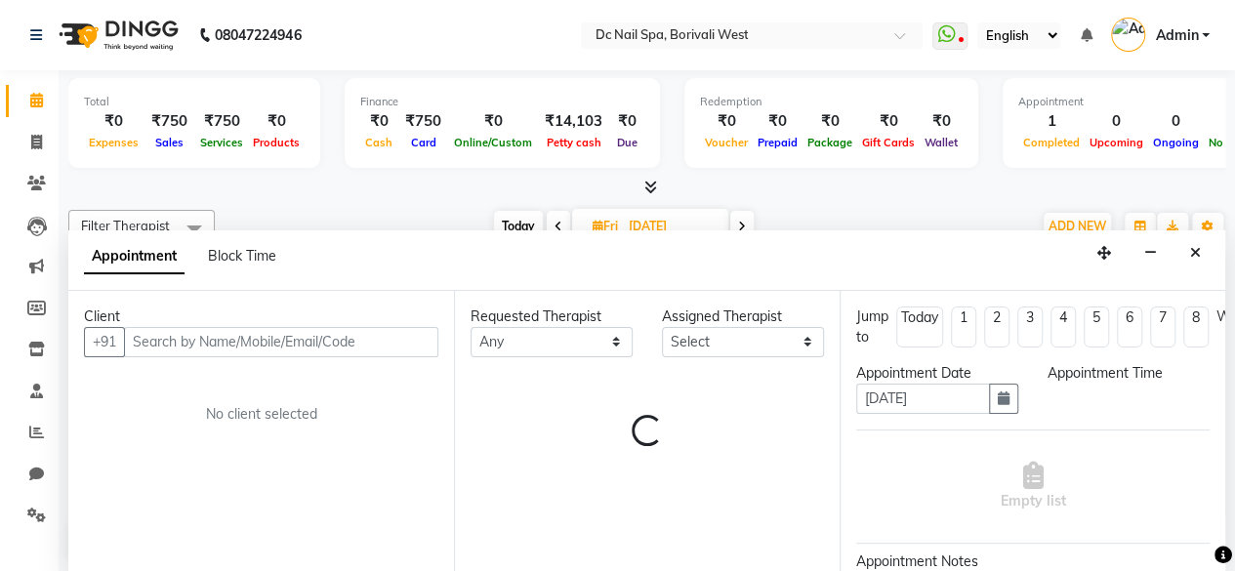
scroll to position [847, 0]
select select "88946"
select select "840"
select select "4064"
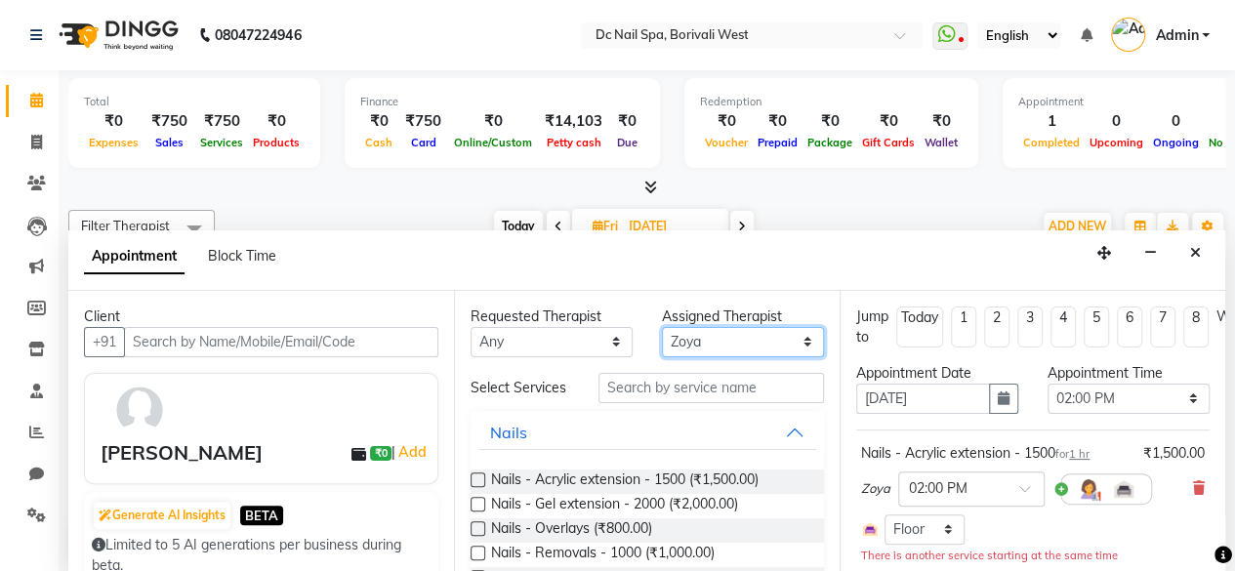
click at [739, 336] on select "Select [PERSON_NAME] [PERSON_NAME] [PERSON_NAME] Veena [PERSON_NAME]" at bounding box center [743, 342] width 162 height 30
select select "72766"
click at [662, 327] on select "Select [PERSON_NAME] [PERSON_NAME] [PERSON_NAME] Veena [PERSON_NAME]" at bounding box center [743, 342] width 162 height 30
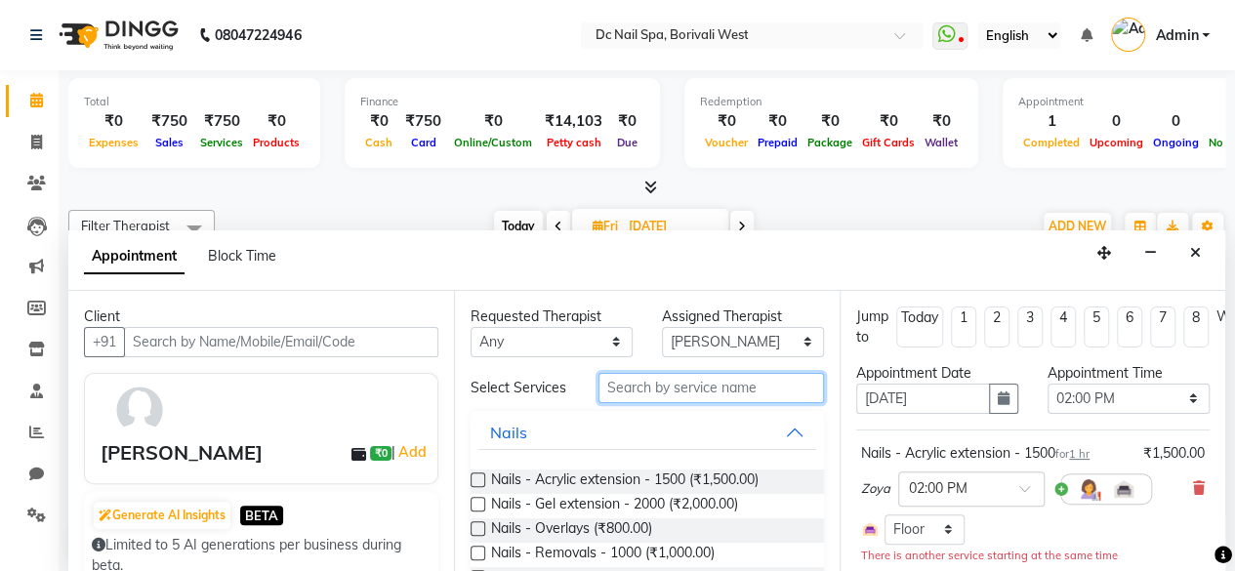
click at [688, 390] on input "text" at bounding box center [712, 388] width 226 height 30
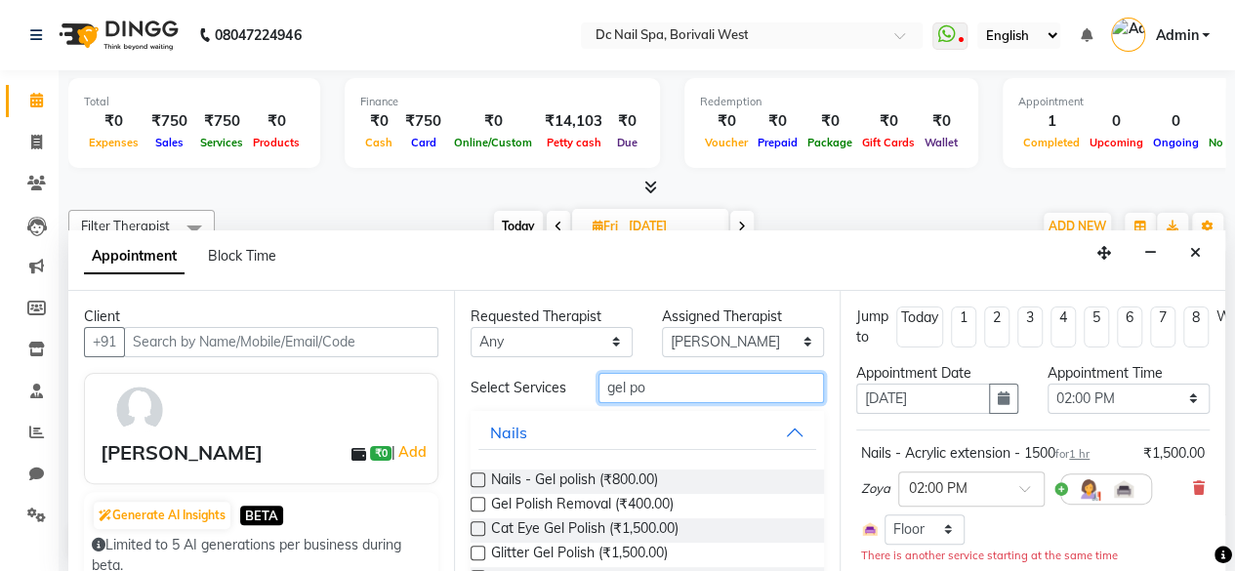
type input "gel po"
click at [478, 483] on label at bounding box center [478, 480] width 15 height 15
click at [478, 483] on input "checkbox" at bounding box center [477, 481] width 13 height 13
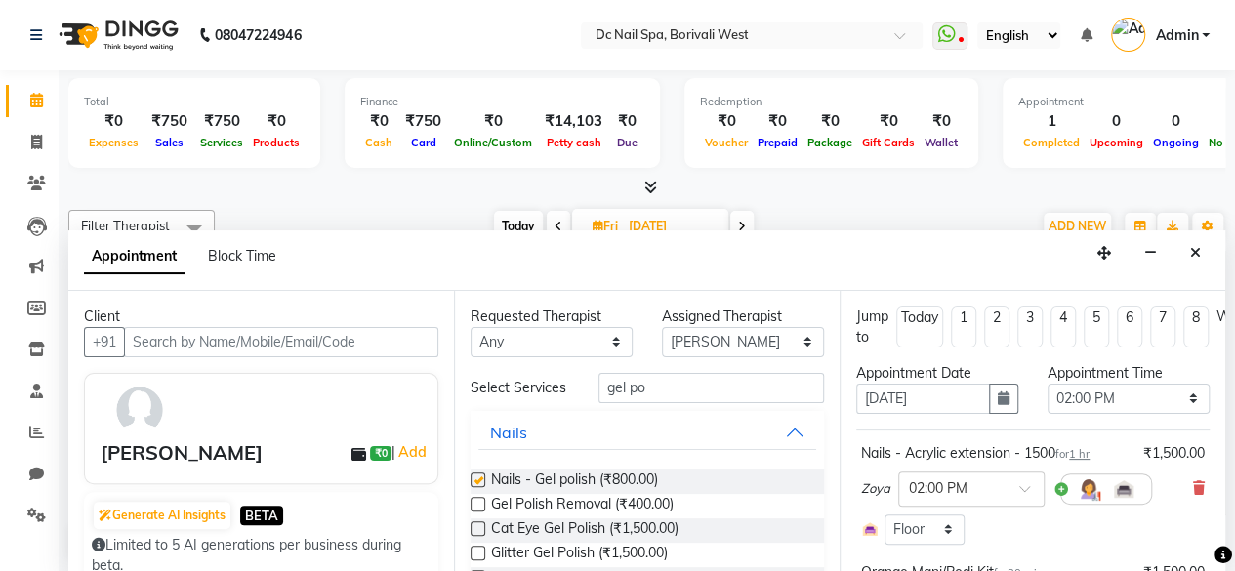
checkbox input "false"
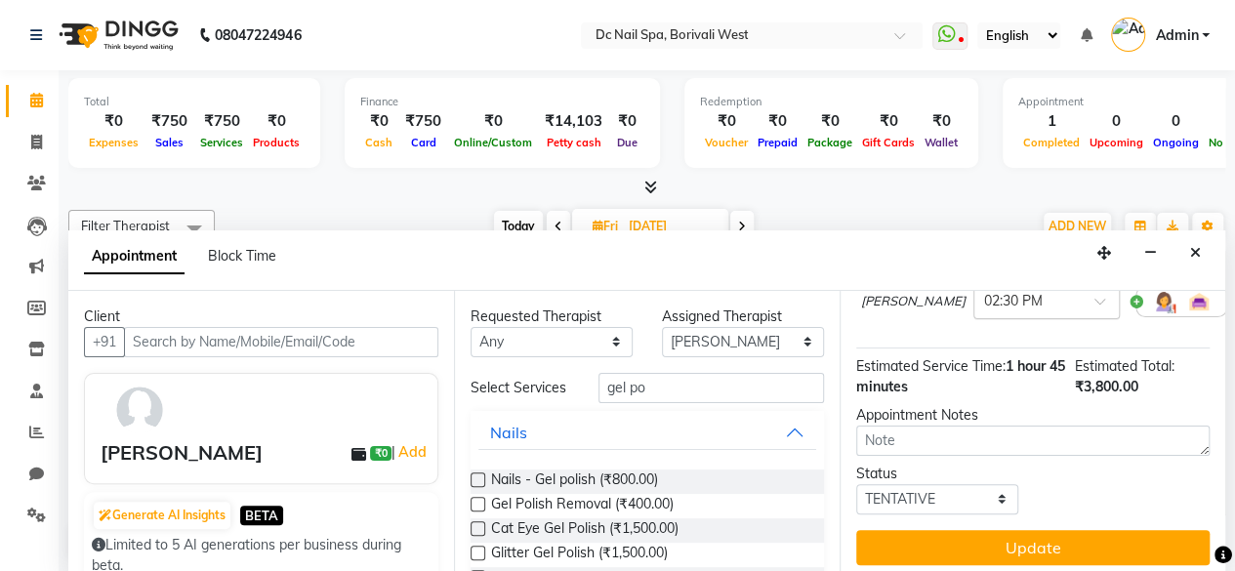
scroll to position [424, 0]
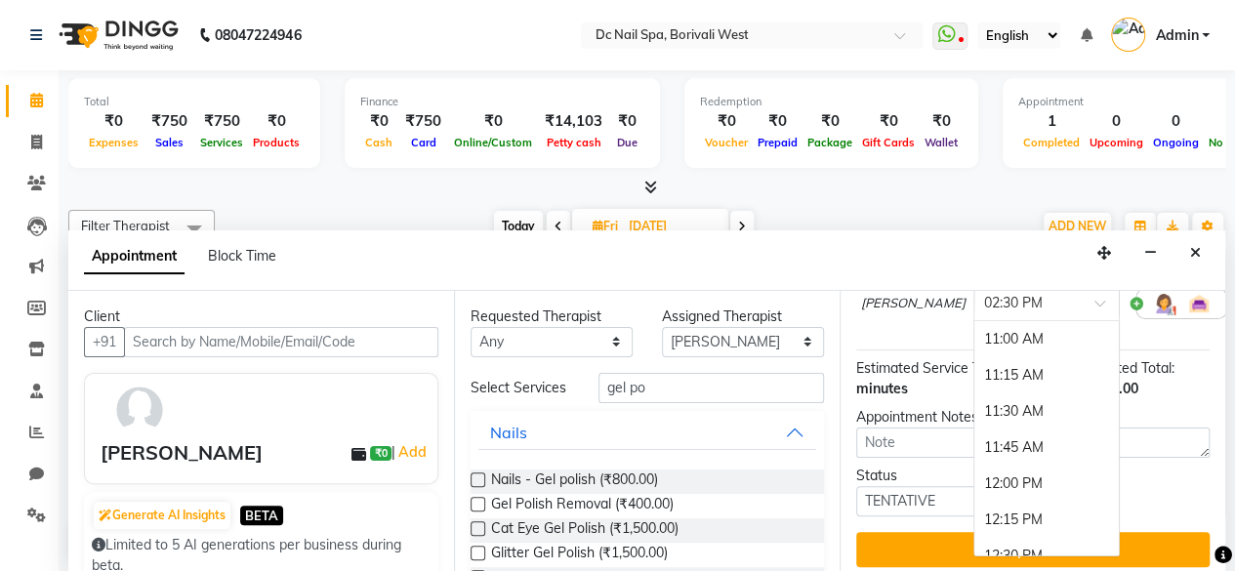
click at [1040, 298] on div at bounding box center [1046, 302] width 145 height 21
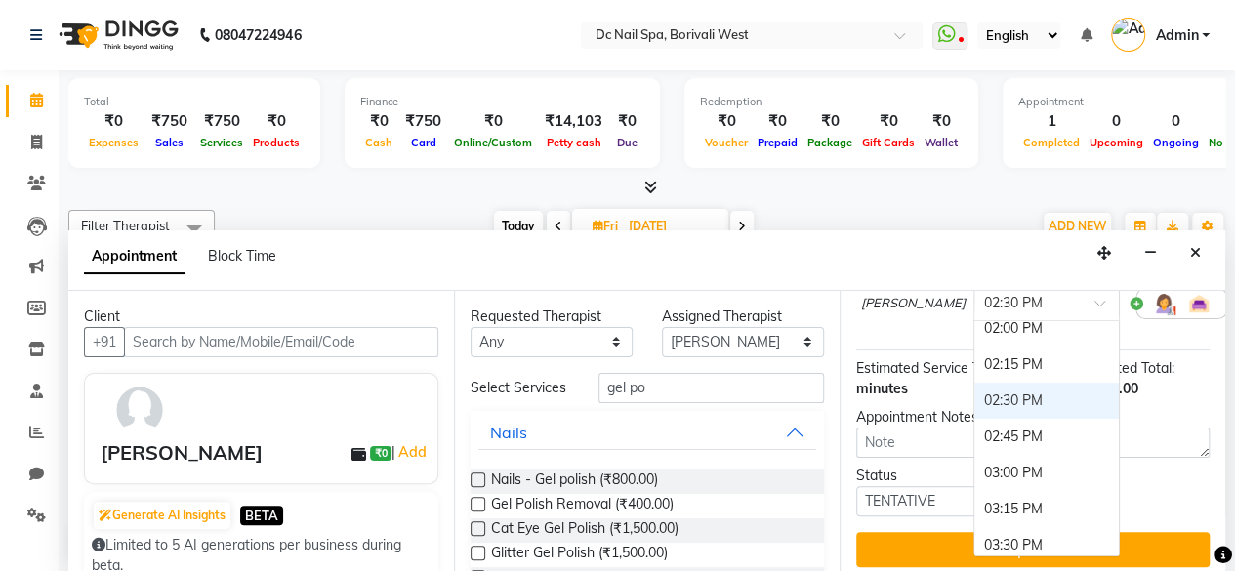
scroll to position [428, 0]
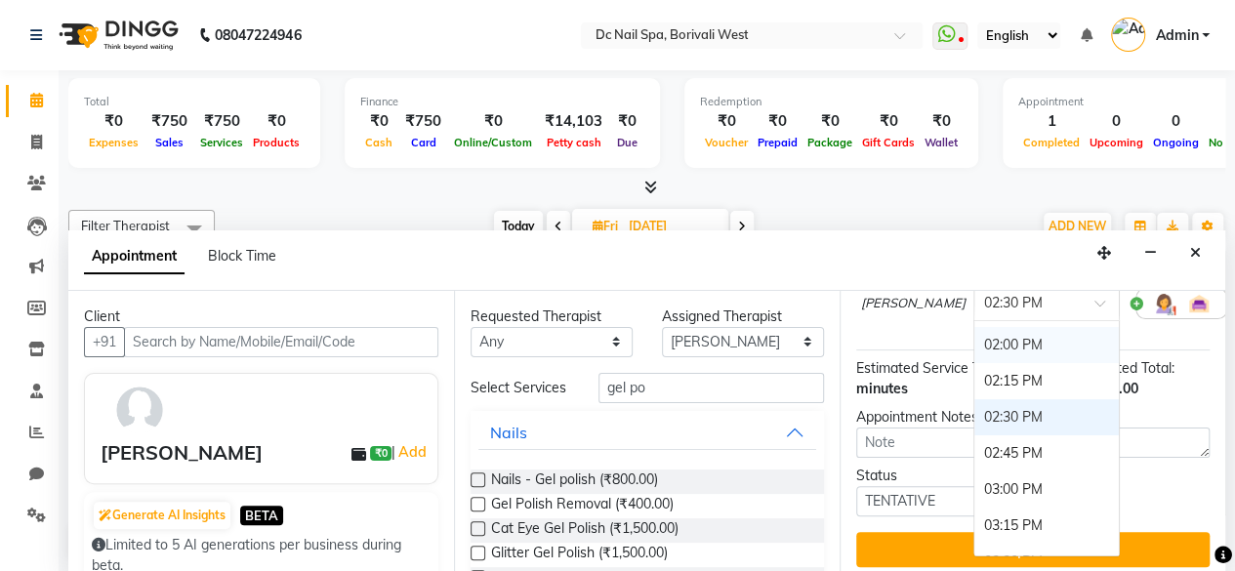
click at [1012, 347] on div "02:00 PM" at bounding box center [1046, 345] width 145 height 36
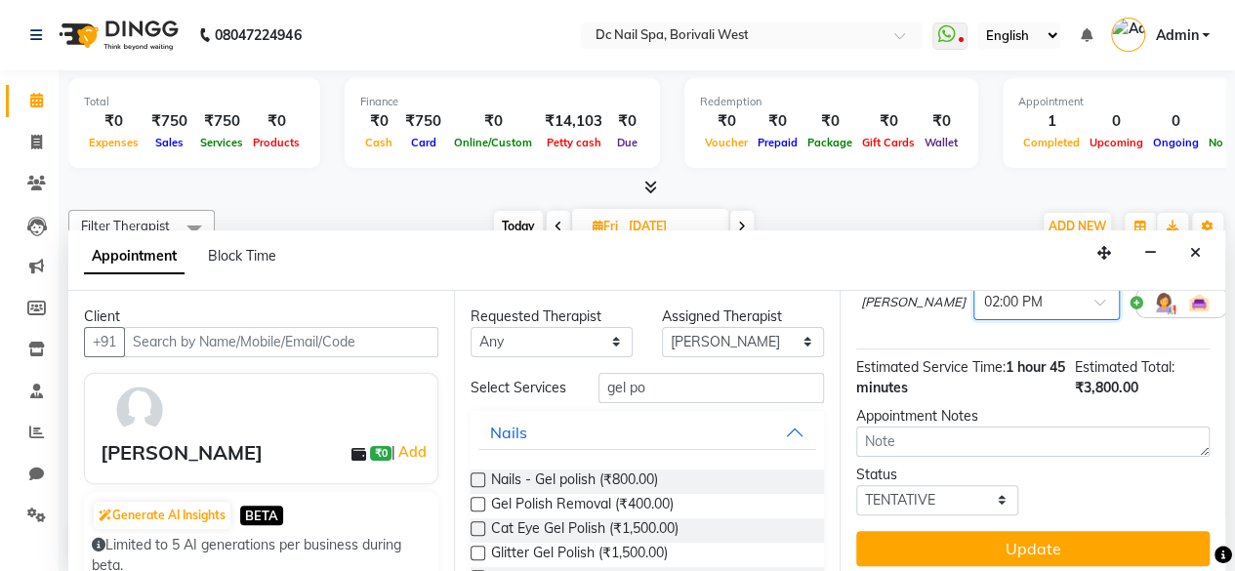
scroll to position [468, 0]
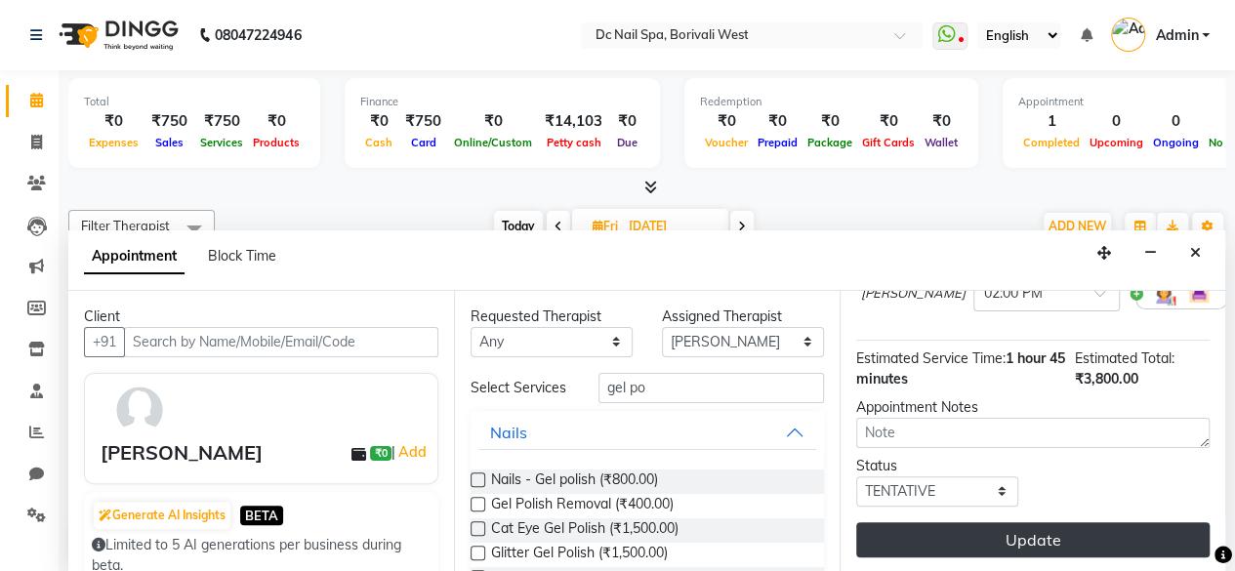
click at [1174, 532] on button "Update" at bounding box center [1032, 539] width 353 height 35
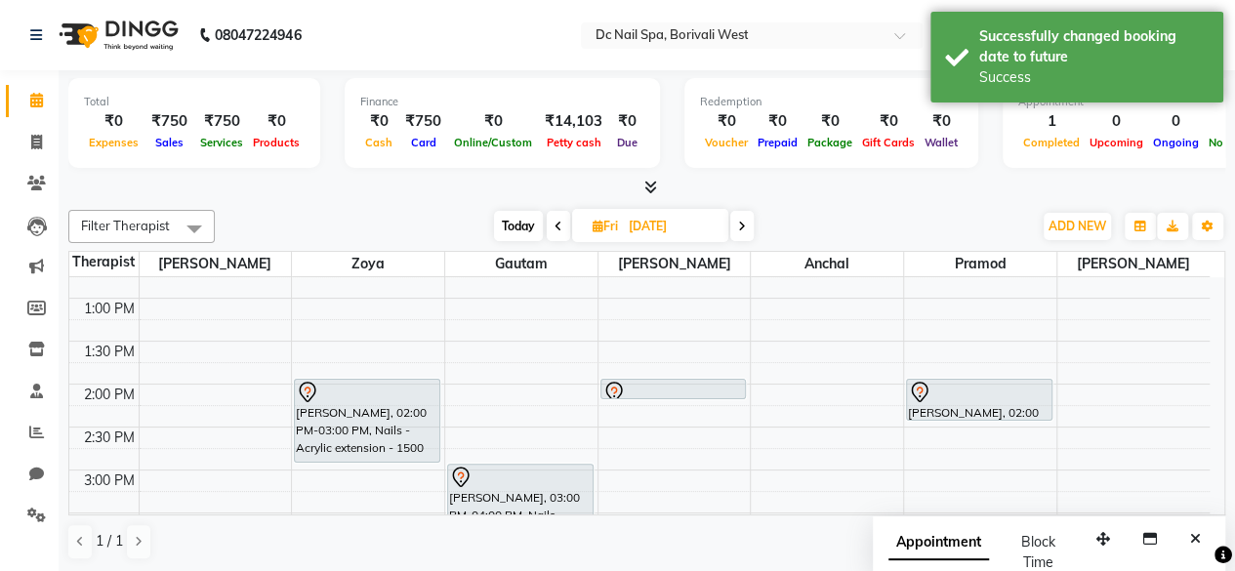
scroll to position [232, 0]
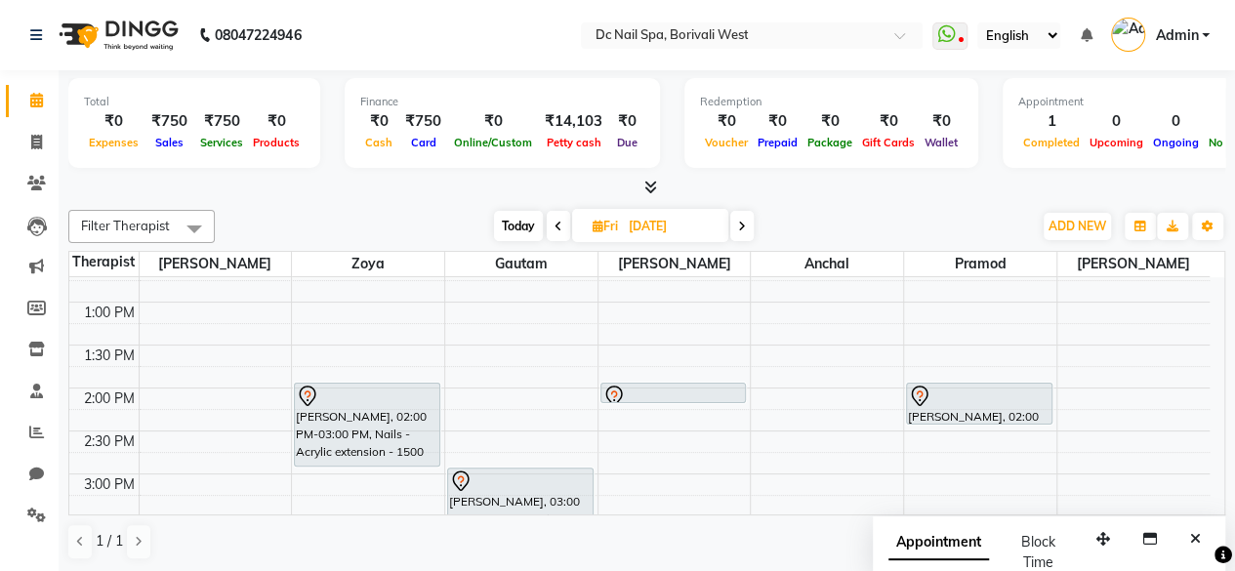
click at [515, 221] on span "Today" at bounding box center [518, 226] width 49 height 30
type input "01-09-2025"
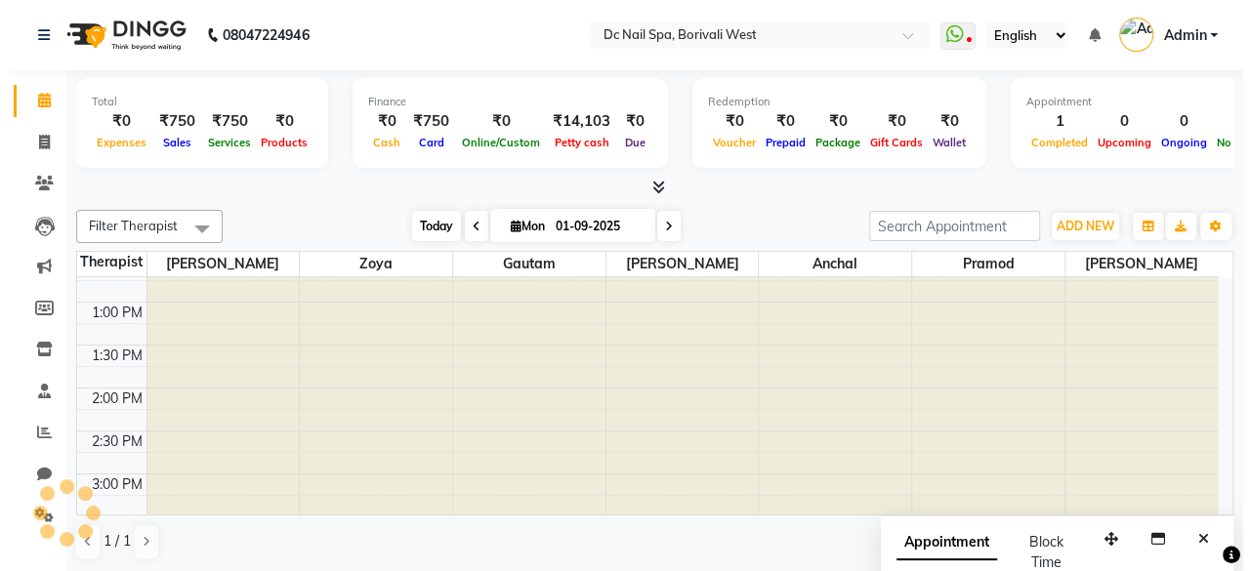
scroll to position [847, 0]
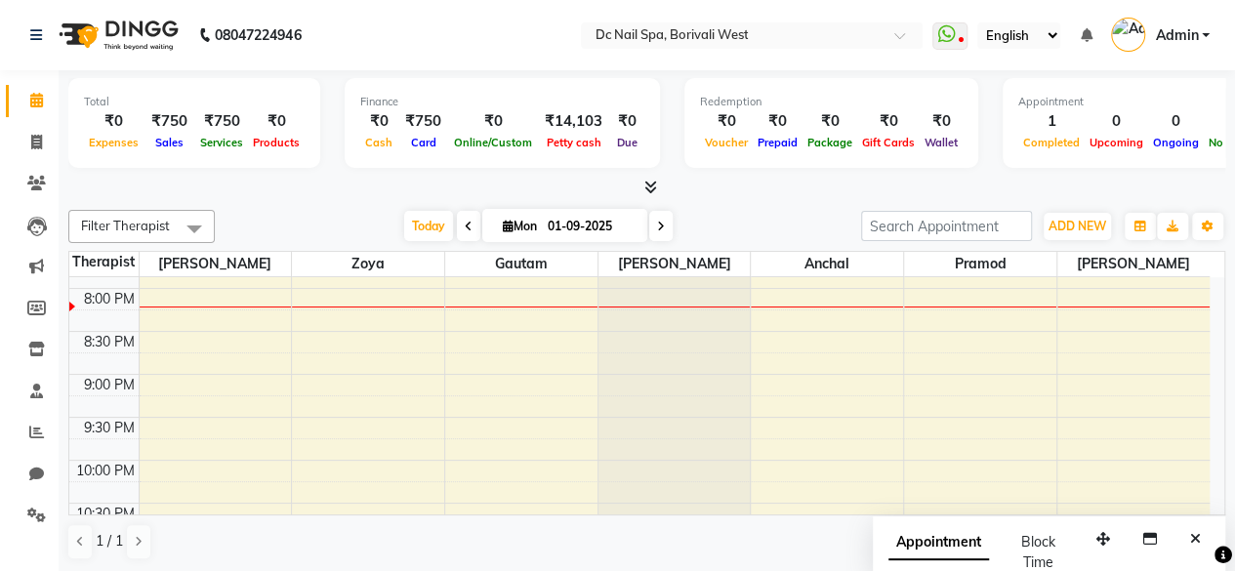
click at [781, 196] on div at bounding box center [646, 188] width 1157 height 21
click at [34, 435] on icon at bounding box center [36, 432] width 15 height 15
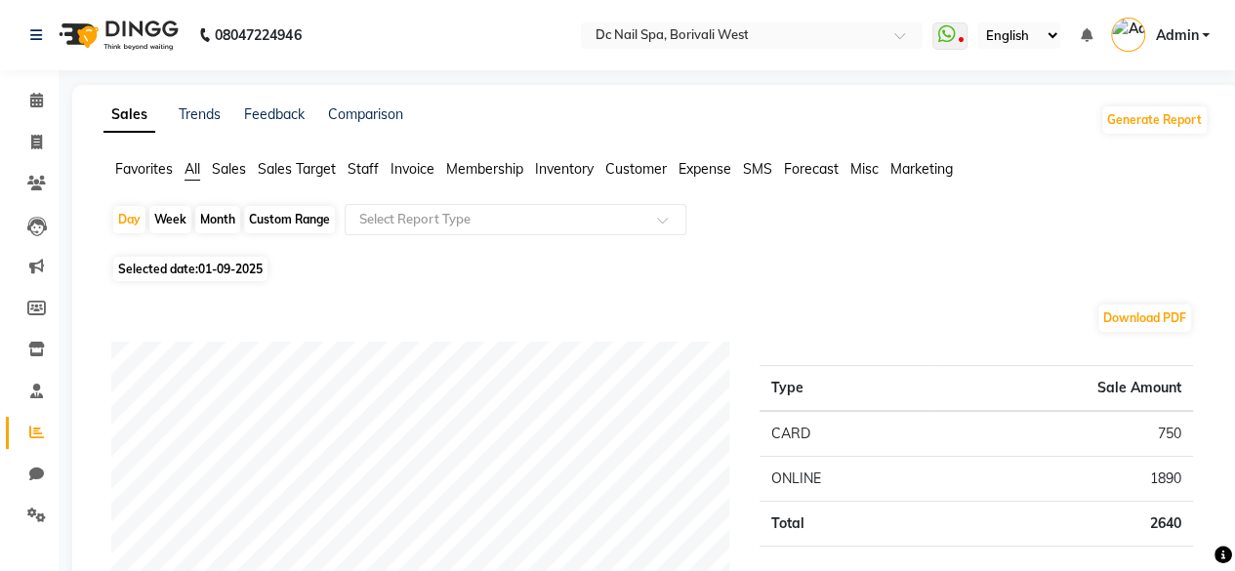
click at [197, 163] on span "All" at bounding box center [193, 169] width 16 height 18
click at [445, 214] on input "text" at bounding box center [495, 220] width 281 height 20
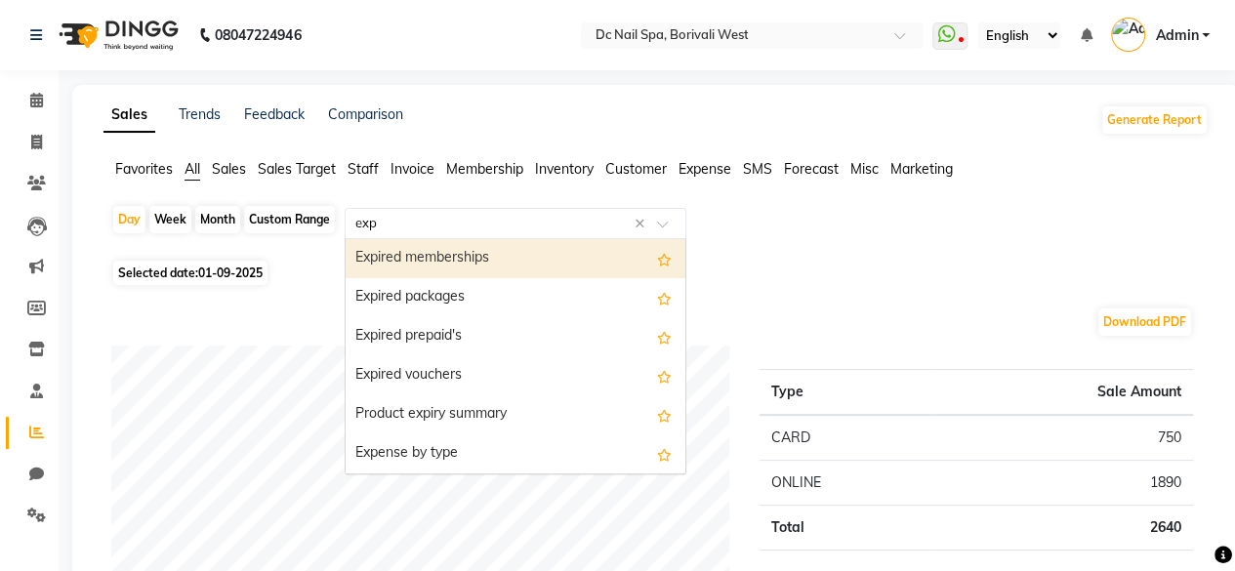
type input "expe"
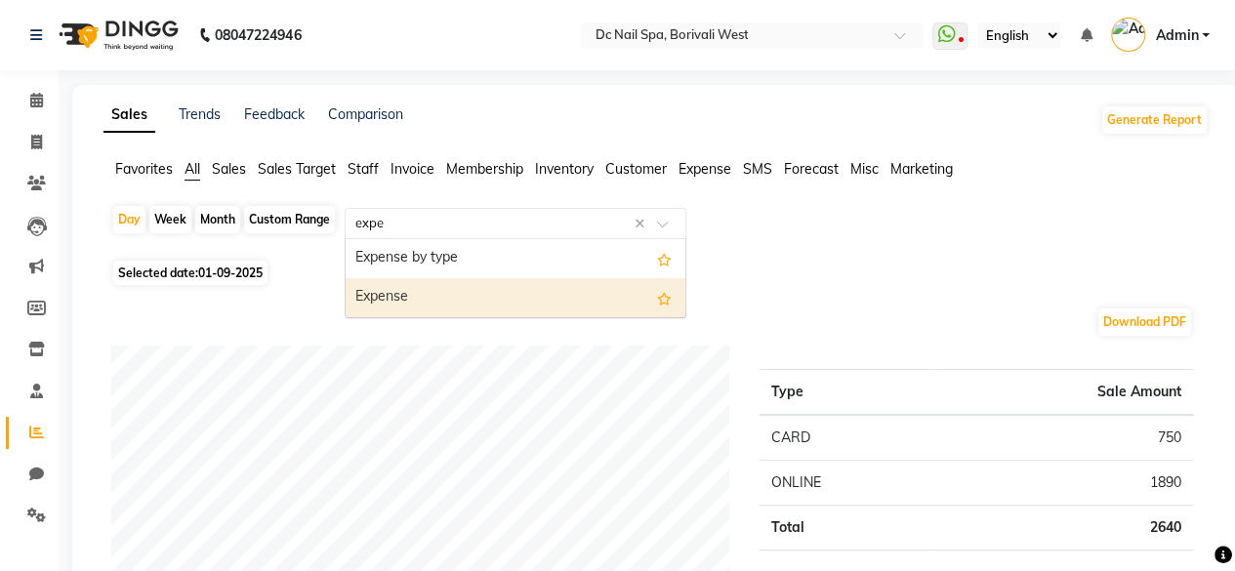
click at [412, 291] on div "Expense" at bounding box center [516, 297] width 340 height 39
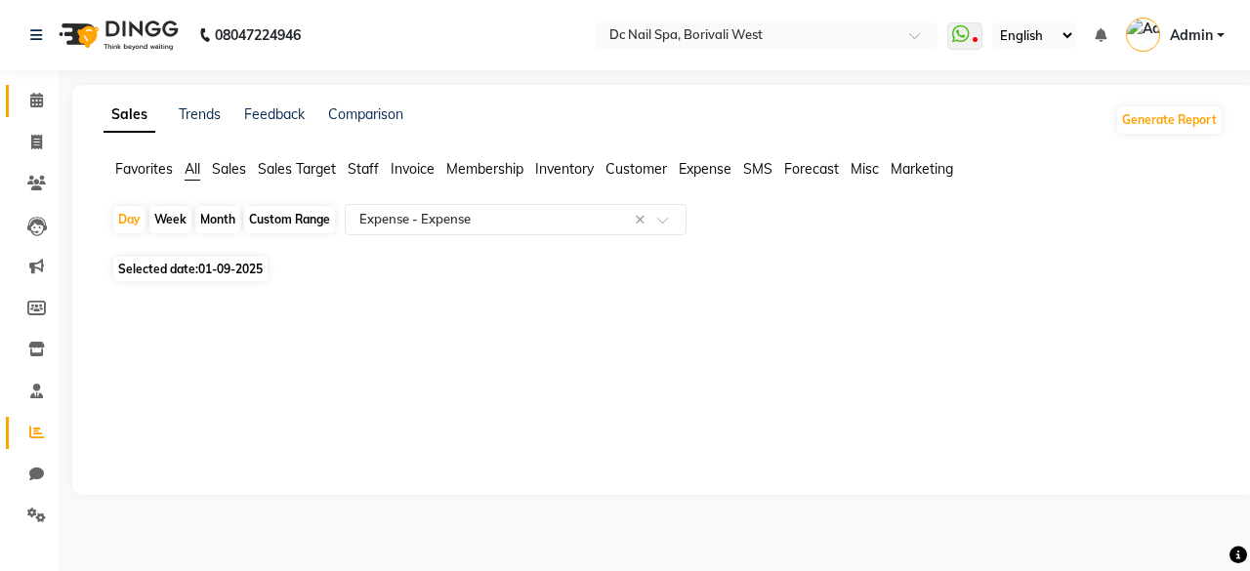
click at [37, 113] on link "Calendar" at bounding box center [29, 101] width 47 height 32
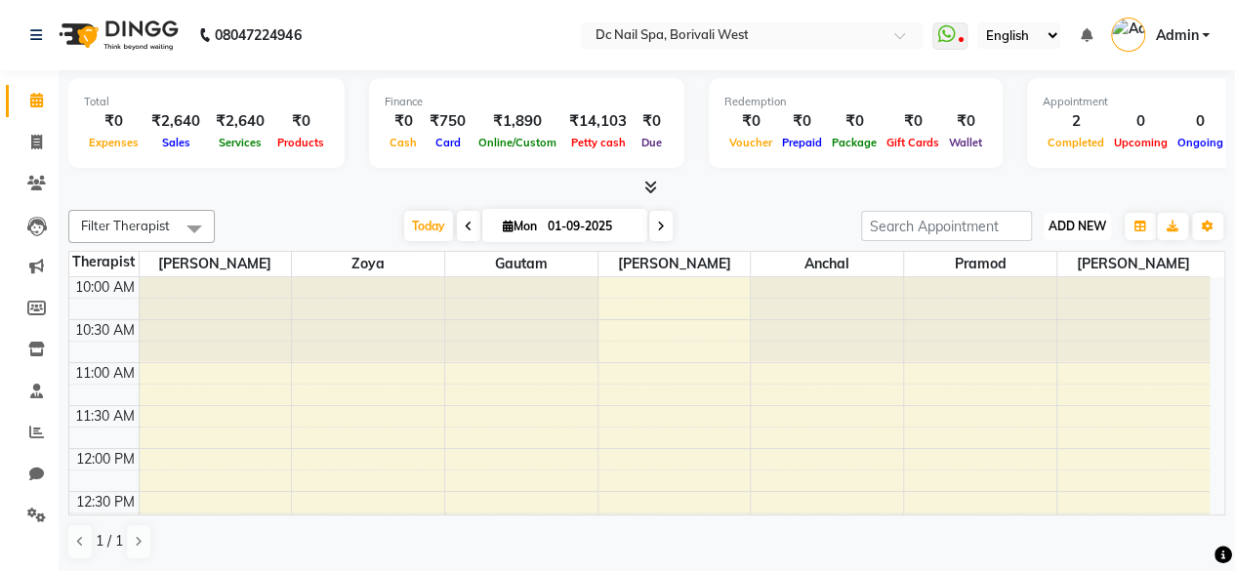
click at [1108, 228] on button "ADD NEW Toggle Dropdown" at bounding box center [1077, 226] width 67 height 27
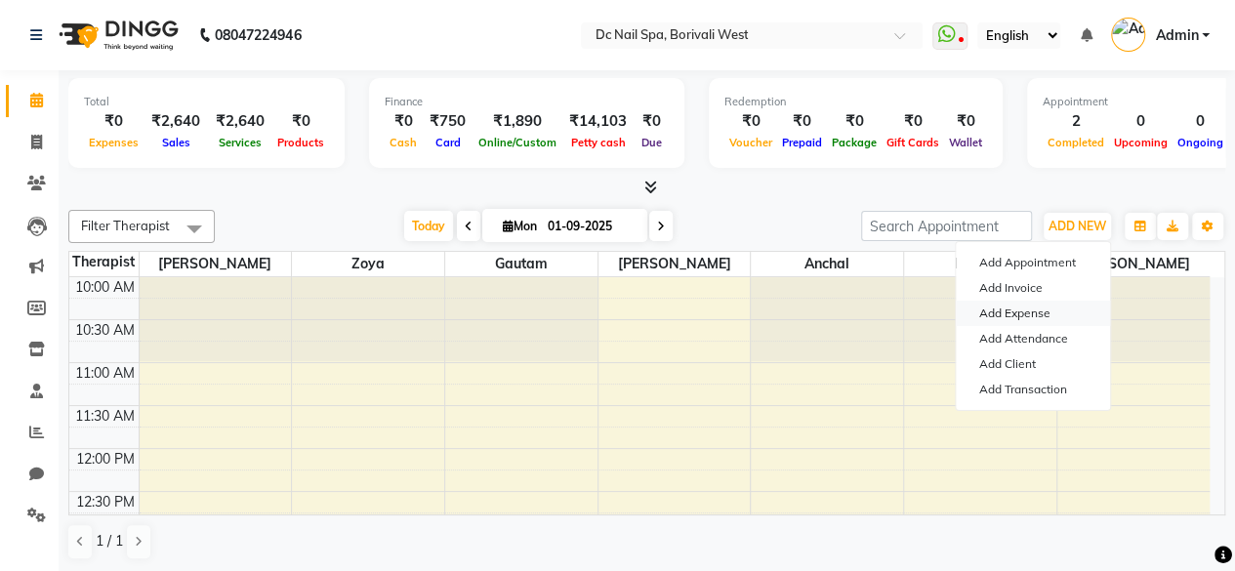
click at [1040, 313] on link "Add Expense" at bounding box center [1033, 313] width 154 height 25
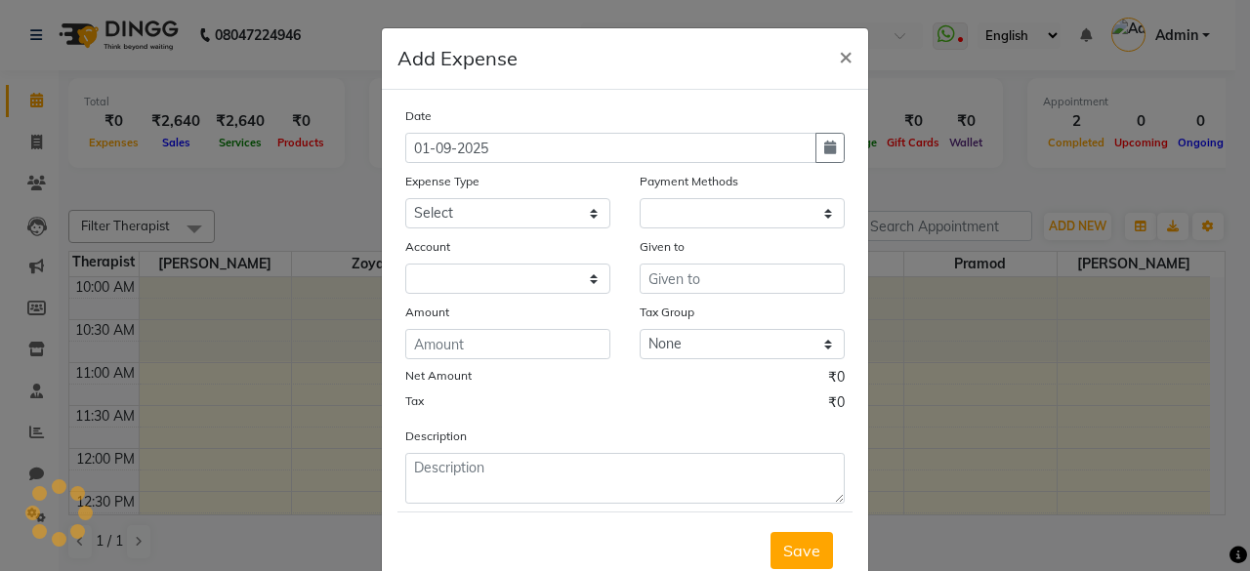
select select "1"
select select "7181"
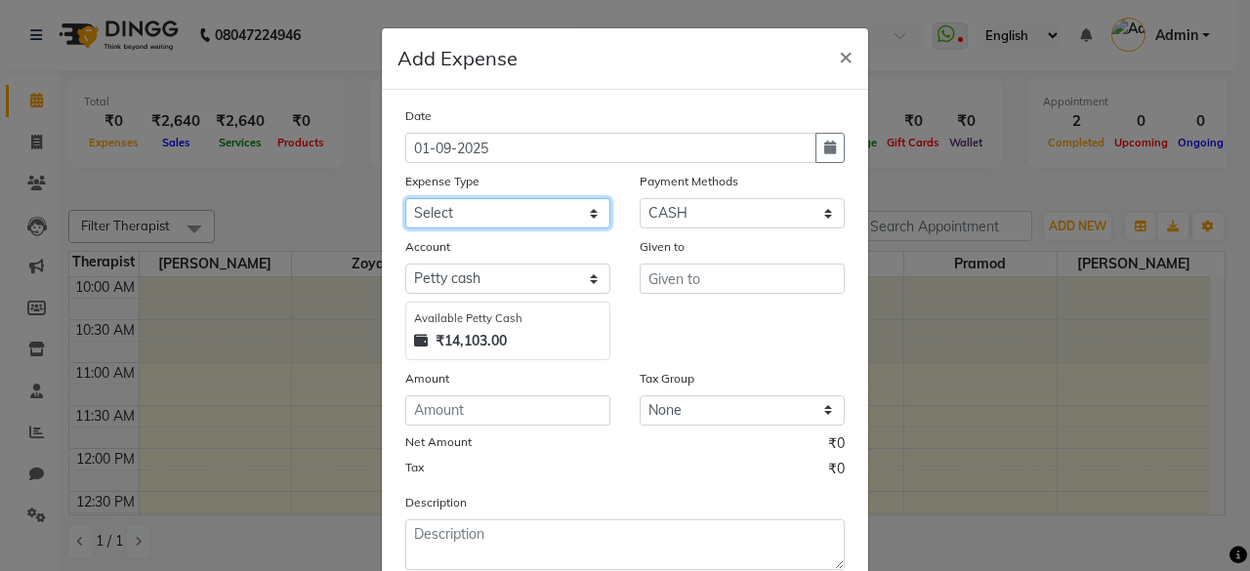
click at [550, 217] on select "Select Advance Salary Bank charges Car maintenance Cash transfer to bank Cash t…" at bounding box center [507, 213] width 205 height 30
select select "21574"
click at [405, 198] on select "Select Advance Salary Bank charges Car maintenance Cash transfer to bank Cash t…" at bounding box center [507, 213] width 205 height 30
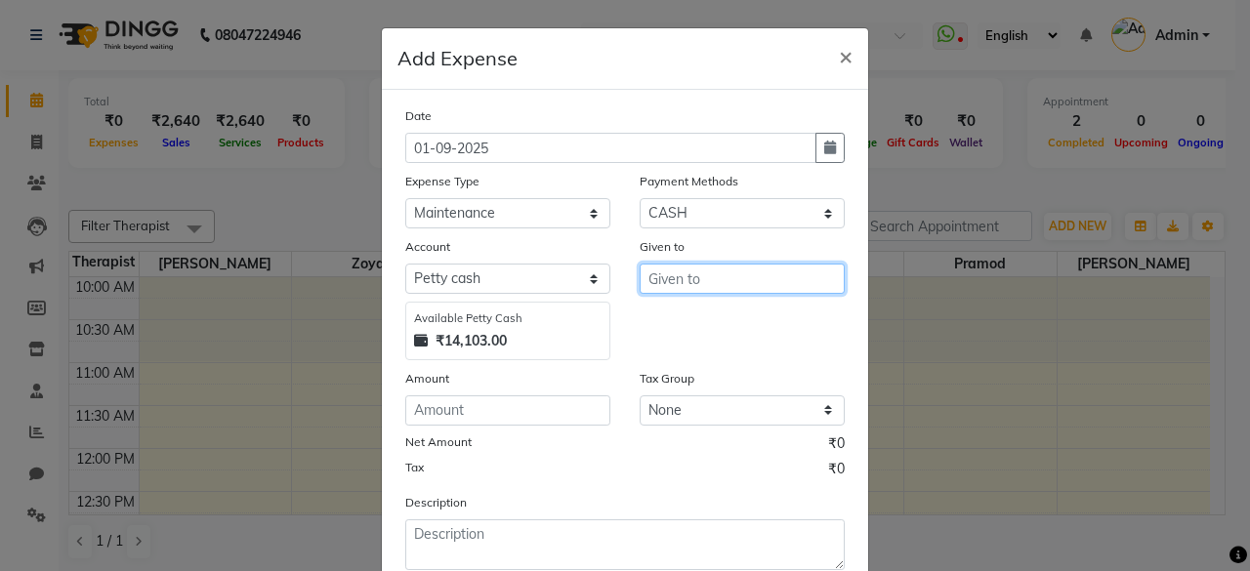
click at [721, 268] on input "text" at bounding box center [742, 279] width 205 height 30
type input "Ashish"
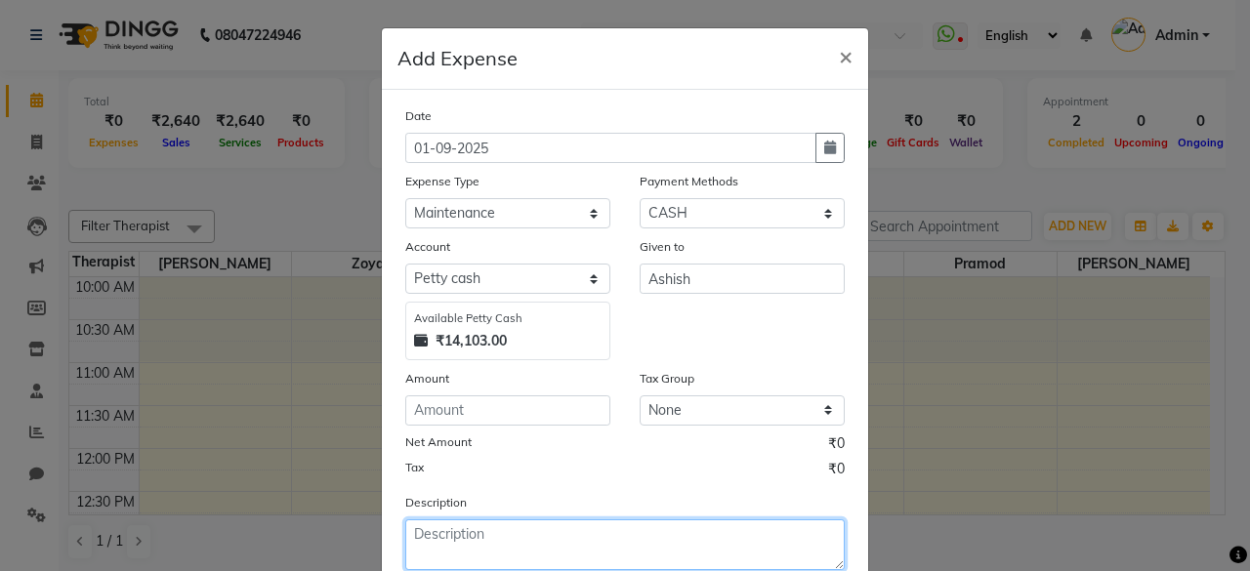
click at [580, 528] on textarea at bounding box center [624, 544] width 439 height 51
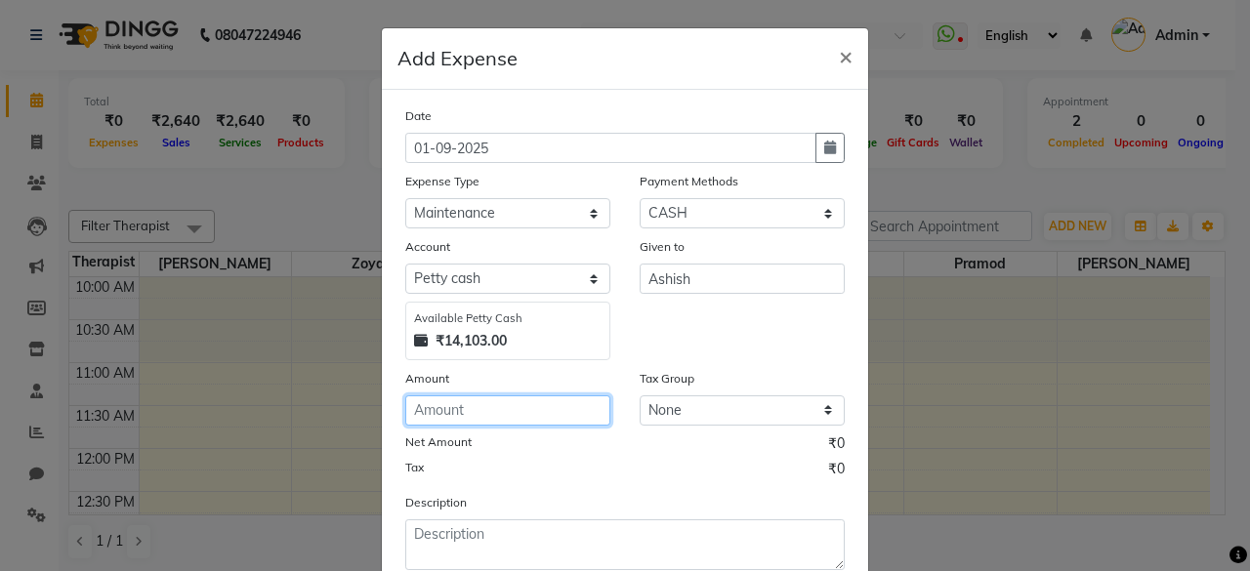
click at [531, 417] on input "number" at bounding box center [507, 410] width 205 height 30
type input "58"
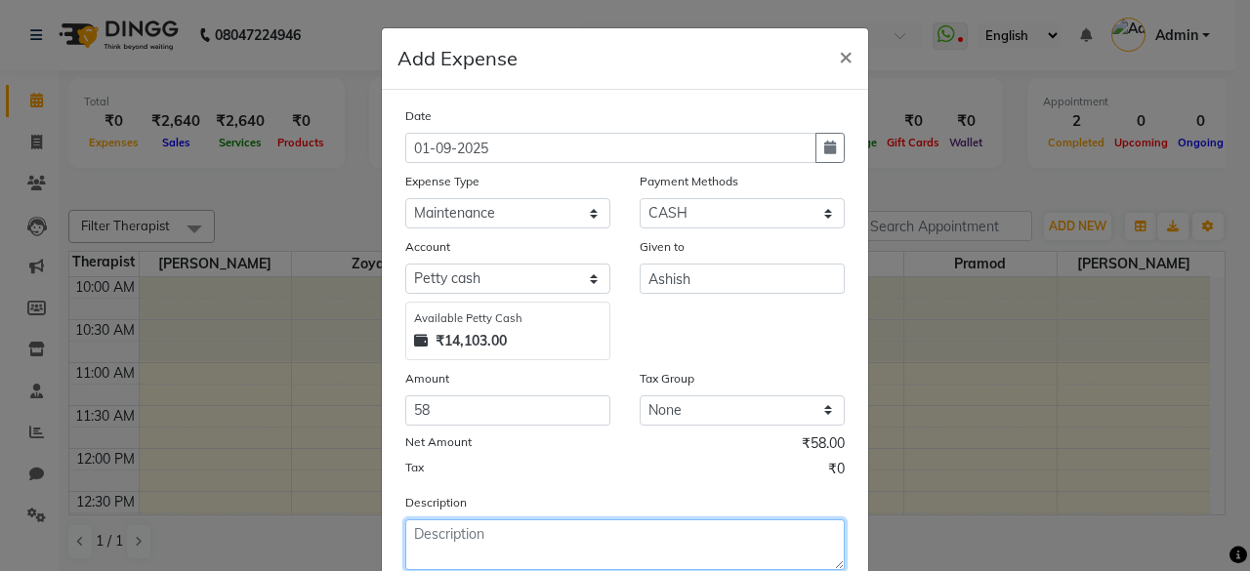
click at [480, 526] on textarea at bounding box center [624, 544] width 439 height 51
type textarea "M"
type textarea "P"
type textarea "Milk for salon staff tea"
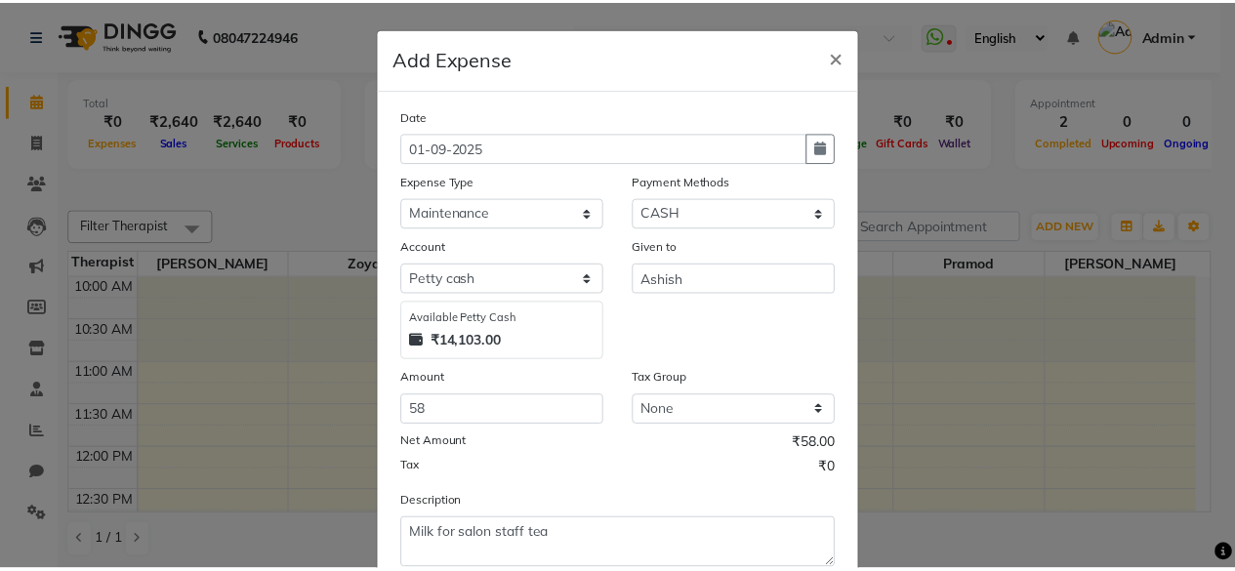
scroll to position [124, 0]
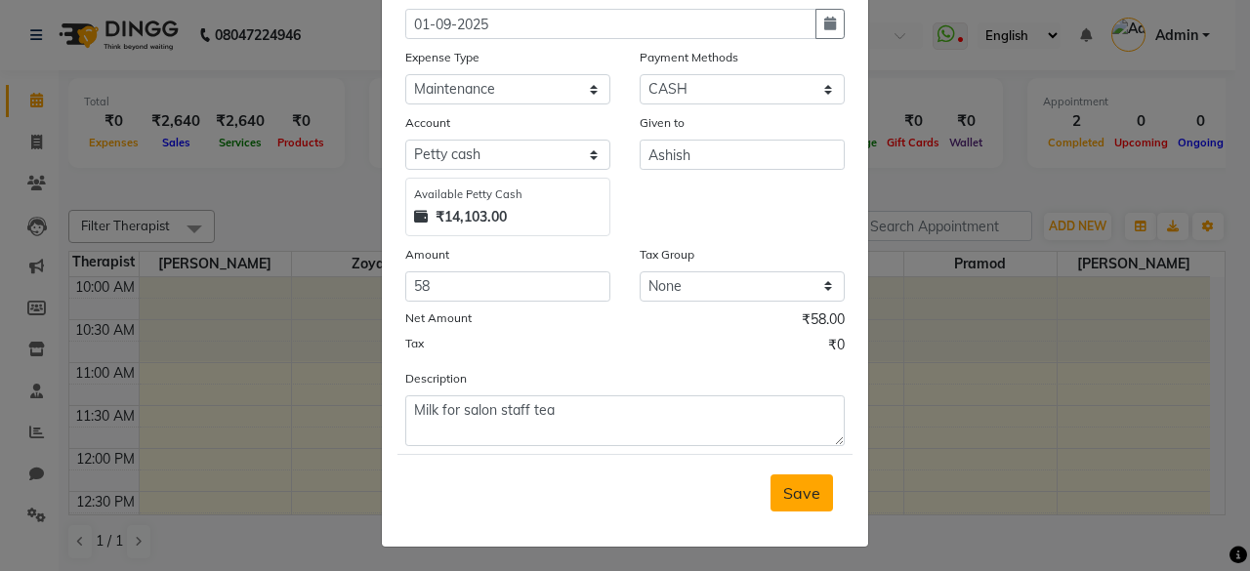
click at [801, 497] on span "Save" at bounding box center [801, 493] width 37 height 20
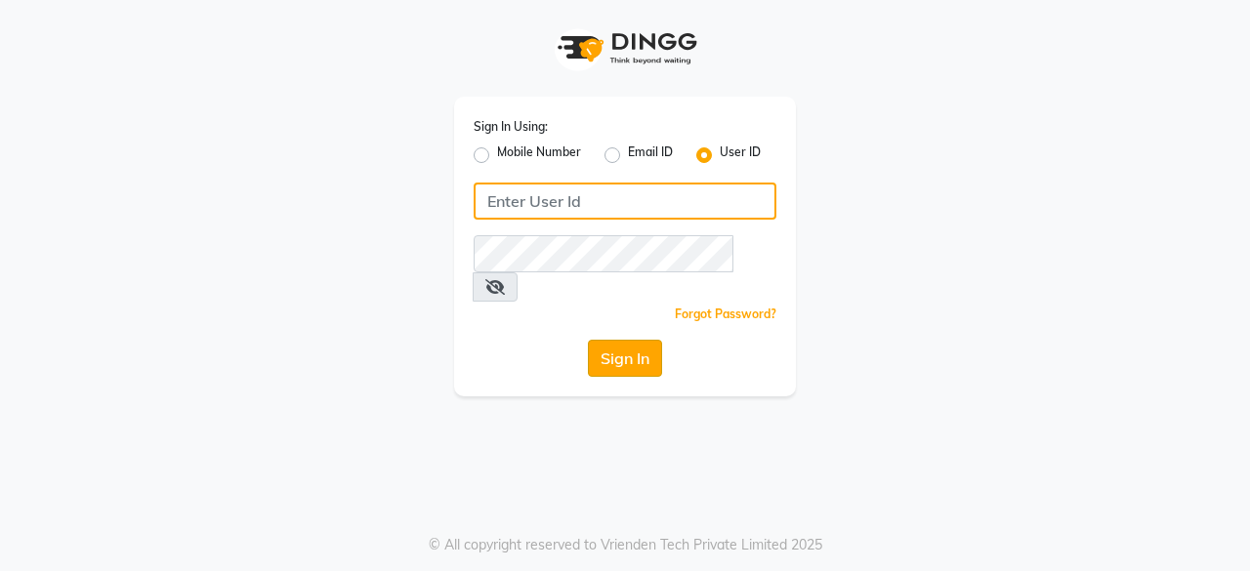
type input "dcspa"
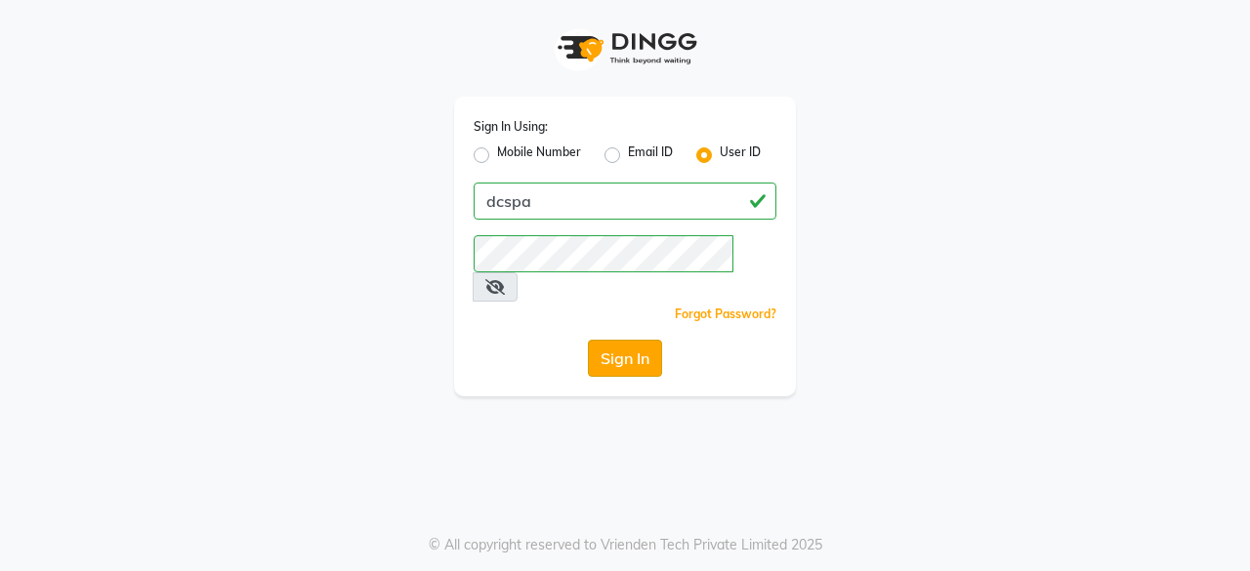
click at [625, 340] on button "Sign In" at bounding box center [625, 358] width 74 height 37
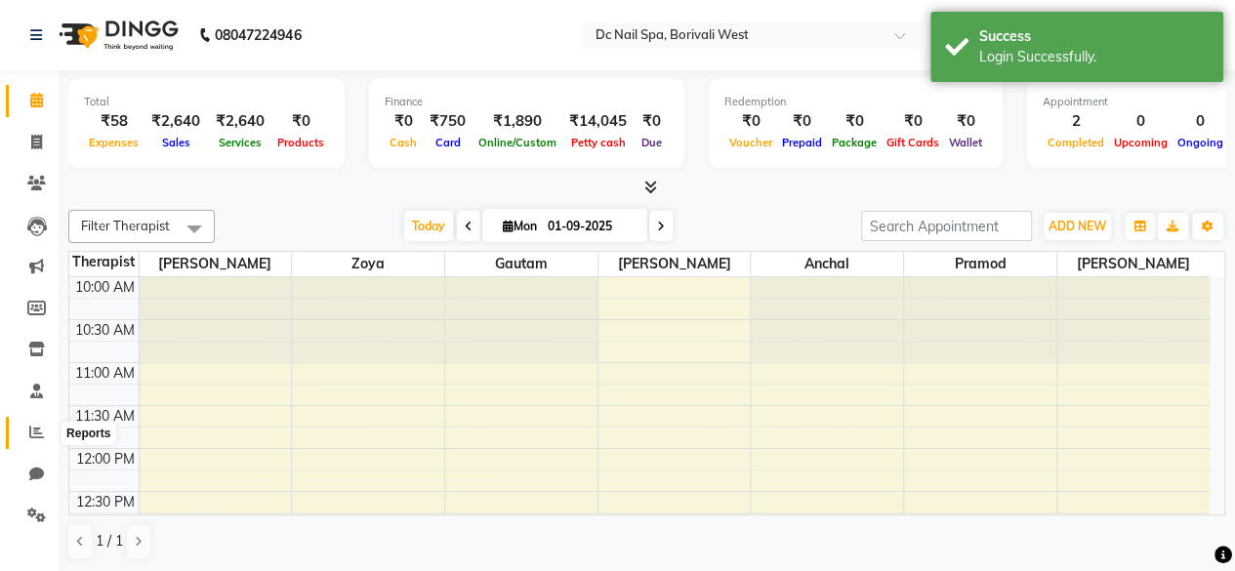
click at [31, 430] on icon at bounding box center [36, 432] width 15 height 15
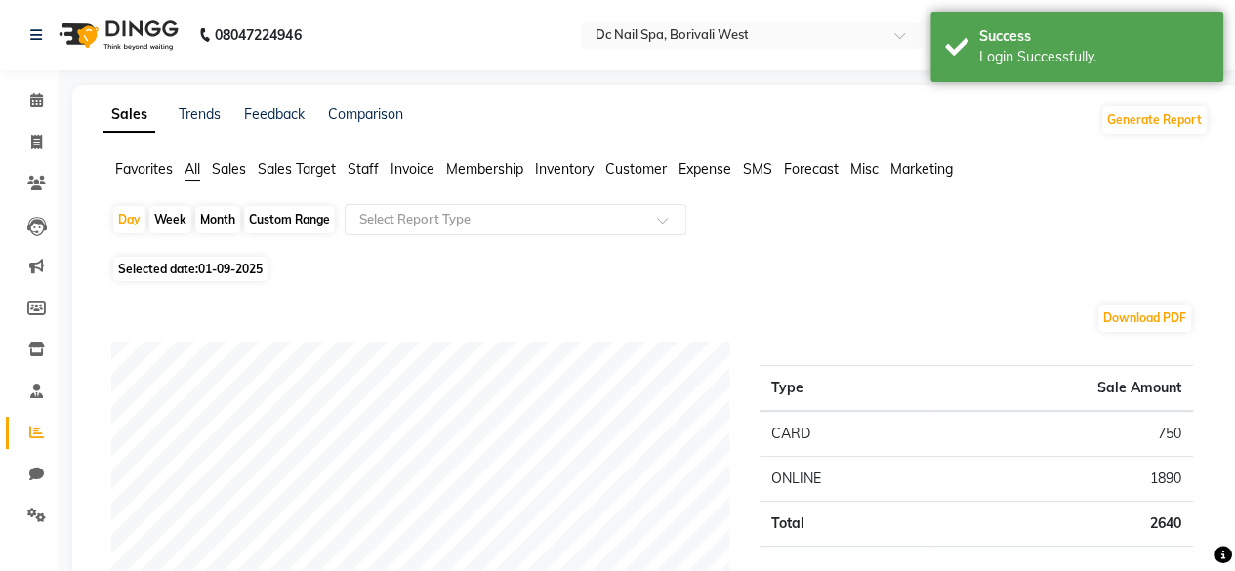
click at [359, 173] on span "Staff" at bounding box center [363, 169] width 31 height 18
